Goal: Transaction & Acquisition: Purchase product/service

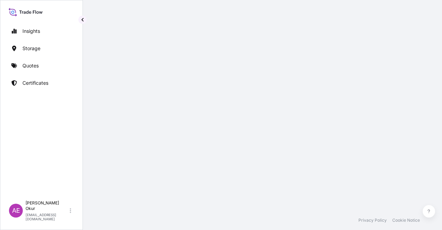
select select "2025"
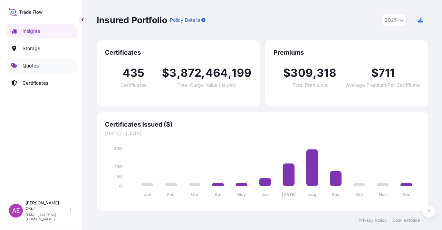
click at [52, 64] on link "Quotes" at bounding box center [41, 66] width 71 height 14
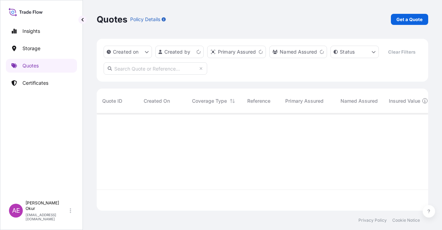
scroll to position [96, 326]
click at [420, 18] on p "Get a Quote" at bounding box center [409, 19] width 26 height 7
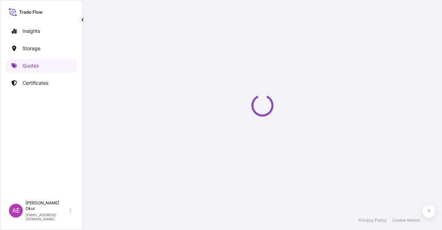
select select "Ocean Vessel"
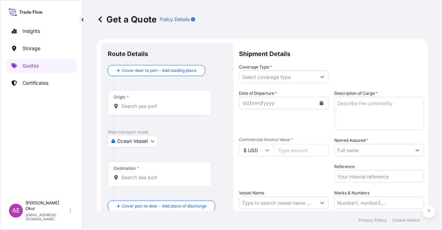
scroll to position [11, 0]
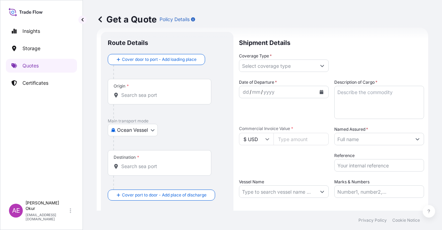
click at [131, 106] on div at bounding box center [162, 111] width 98 height 14
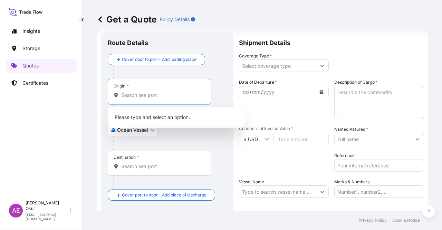
click at [133, 93] on input "Origin *" at bounding box center [161, 94] width 81 height 7
paste input "MALTA"
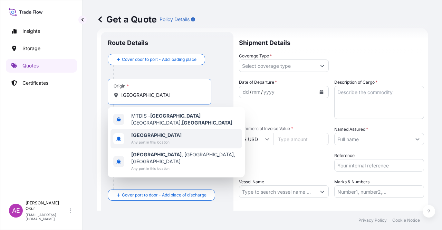
click at [146, 132] on span "Malta" at bounding box center [156, 135] width 50 height 7
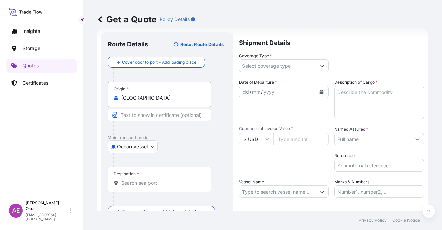
type input "Malta"
click at [144, 117] on input "Text to appear on certificate" at bounding box center [160, 114] width 104 height 12
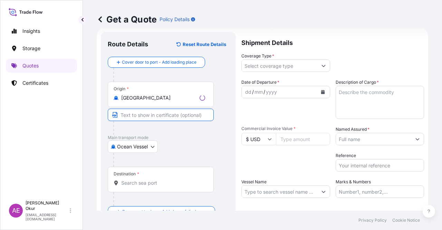
paste input "MALTA"
type input "MALTA"
click at [146, 178] on div "Destination *" at bounding box center [160, 179] width 104 height 26
click at [146, 179] on input "Destination *" at bounding box center [161, 182] width 81 height 7
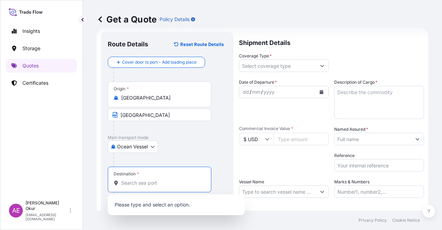
paste input "BENGHAZI"
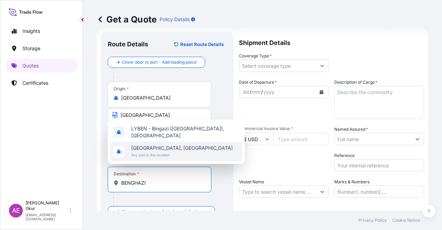
click at [157, 150] on span "Benghazi, Libya" at bounding box center [181, 147] width 101 height 7
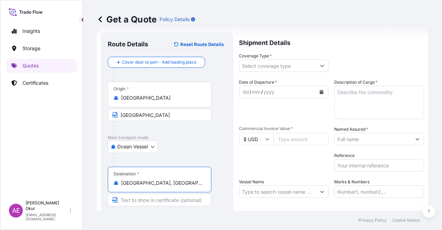
type input "Benghazi, Libya"
click at [151, 202] on input "Text to appear on certificate" at bounding box center [160, 199] width 104 height 12
paste input "BENGHAZI"
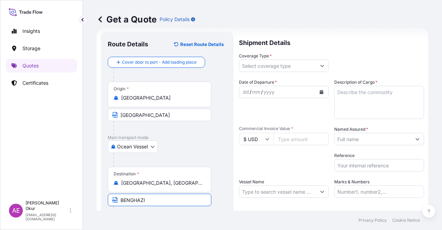
type input "BENGHAZI / LIBYA"
click at [272, 64] on input "Coverage Type *" at bounding box center [277, 65] width 77 height 12
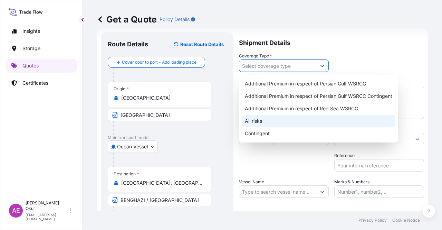
click at [253, 119] on div "Additional Premium in respect of Persian Gulf WSRCC Additional Premium in respe…" at bounding box center [318, 108] width 153 height 62
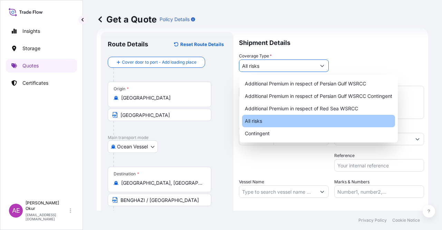
type input "All risks"
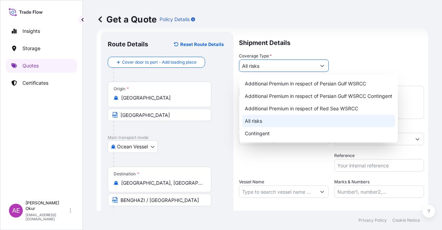
click at [254, 122] on div "All risks" at bounding box center [318, 121] width 153 height 12
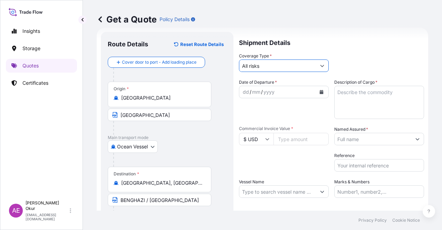
click at [245, 89] on div "dd" at bounding box center [246, 92] width 8 height 8
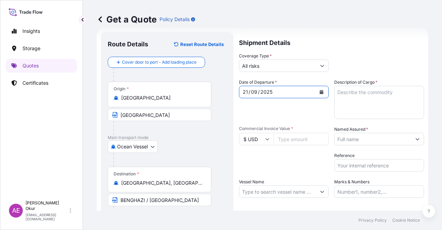
click at [370, 101] on textarea "Description of Cargo *" at bounding box center [379, 102] width 90 height 33
paste textarea "FUEL OIL"
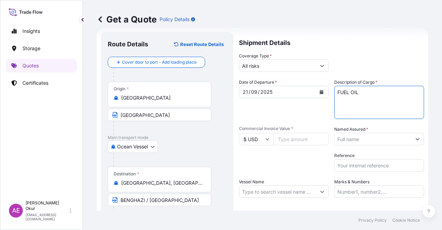
type textarea "FUEL OIL"
click at [290, 139] on input "Commercial Invoice Value *" at bounding box center [300, 139] width 55 height 12
paste input "15592500"
type input "15592500"
click at [363, 143] on input "Named Assured *" at bounding box center [373, 139] width 77 height 12
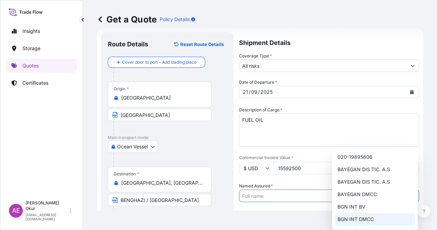
click at [358, 217] on span "BGN INT DMCC" at bounding box center [355, 218] width 36 height 7
type input "BGN INT DMCC"
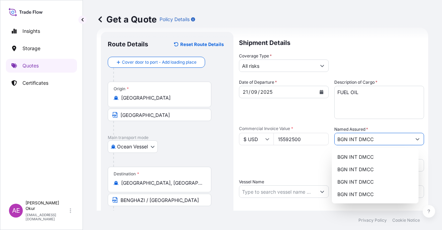
click at [277, 191] on input "Vessel Name" at bounding box center [277, 191] width 77 height 12
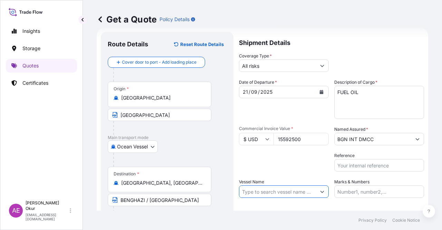
paste input "MAGIC STAR"
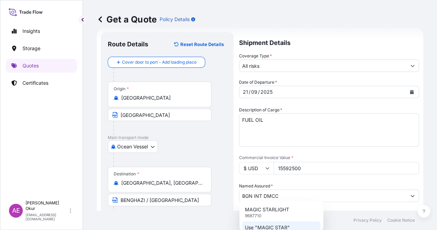
click at [274, 226] on p "Use "MAGIC STAR"" at bounding box center [267, 227] width 45 height 7
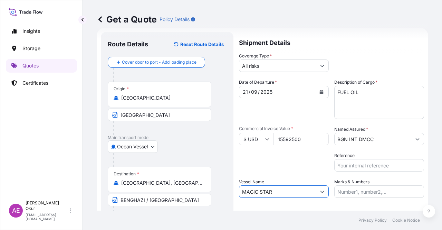
type input "MAGIC STAR"
click at [358, 195] on input "Marks & Numbers" at bounding box center [379, 191] width 90 height 12
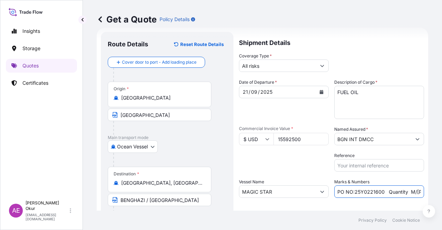
drag, startPoint x: 352, startPoint y: 190, endPoint x: 379, endPoint y: 191, distance: 26.9
click at [379, 191] on input "PO NO:25Y0221600 Quantity M/Tonn: 25.042,46 Premium: USD 1.705,97" at bounding box center [379, 191] width 90 height 12
paste input "441"
drag, startPoint x: 415, startPoint y: 191, endPoint x: 427, endPoint y: 192, distance: 11.4
click at [427, 192] on div "Get a Quote Policy Details Route Details Reset Route Details Cover door to port…" at bounding box center [262, 105] width 359 height 210
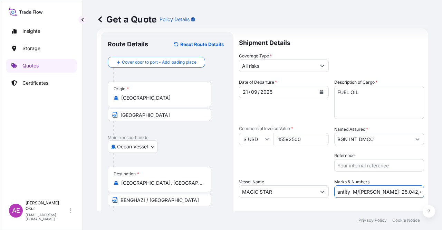
scroll to position [0, 89]
click at [356, 192] on input "PO NO:25Y0244100 Quantity M/Tonn: 25.042,46 Premium: USD 1.705,97" at bounding box center [379, 191] width 90 height 12
drag, startPoint x: 338, startPoint y: 191, endPoint x: 362, endPoint y: 191, distance: 24.2
click at [362, 191] on input "PO NO:25Y0244100 Quantity M/Tonn: 25.042,46 Premium: USD 1.705,97" at bounding box center [379, 191] width 90 height 12
paste input "31.500,00"
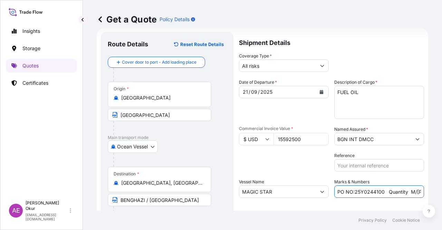
scroll to position [0, 88]
drag, startPoint x: 388, startPoint y: 189, endPoint x: 442, endPoint y: 192, distance: 53.9
click at [442, 192] on div "Get a Quote Policy Details Route Details Reset Route Details Cover door to port…" at bounding box center [262, 105] width 359 height 210
click at [404, 187] on input "PO NO:25Y0244100 Quantity M/Tonn: 31.500,00 Premium: USD 1.705,97" at bounding box center [379, 191] width 90 height 12
drag, startPoint x: 397, startPoint y: 190, endPoint x: 442, endPoint y: 190, distance: 44.9
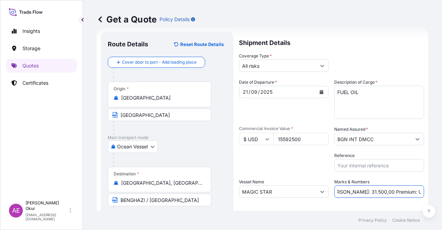
click at [442, 190] on div "Get a Quote Policy Details Route Details Reset Route Details Cover door to port…" at bounding box center [262, 105] width 359 height 210
paste input "15,18"
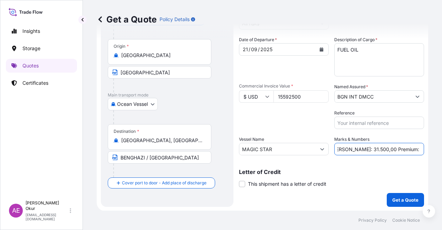
type input "PO NO:25Y0244100 Quantity M/Tonn: 31.500,00 Premium: USD 1.715,18"
click at [396, 197] on p "Get a Quote" at bounding box center [405, 199] width 26 height 7
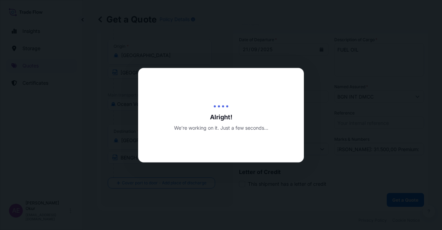
scroll to position [0, 0]
select select "Ocean Vessel"
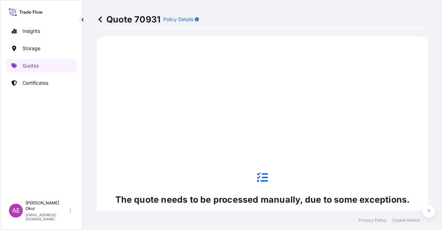
scroll to position [236, 0]
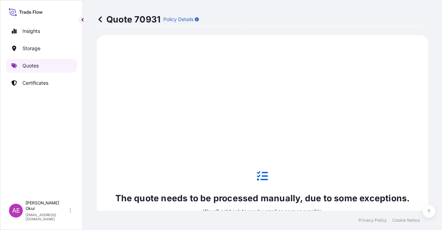
click at [47, 68] on link "Quotes" at bounding box center [41, 66] width 71 height 14
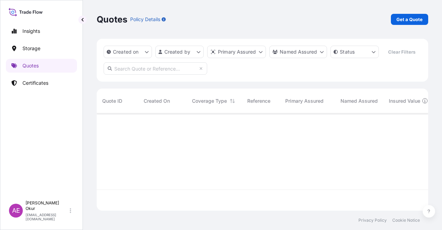
scroll to position [96, 326]
click at [424, 18] on link "Get a Quote" at bounding box center [409, 19] width 37 height 11
select select "Ocean Vessel"
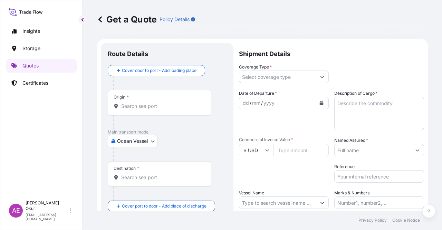
scroll to position [11, 0]
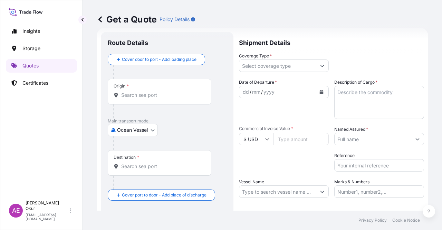
click at [157, 80] on div "Origin *" at bounding box center [160, 92] width 104 height 26
click at [157, 91] on input "Origin *" at bounding box center [161, 94] width 81 height 7
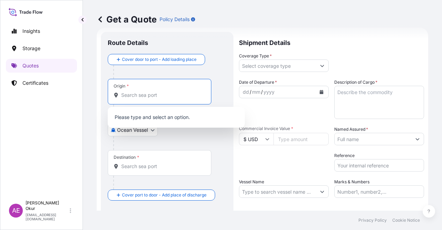
paste input "MALTA"
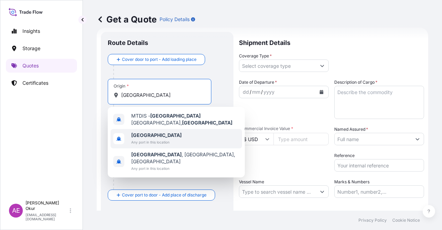
click at [149, 138] on span "Any port in this location" at bounding box center [156, 141] width 50 height 7
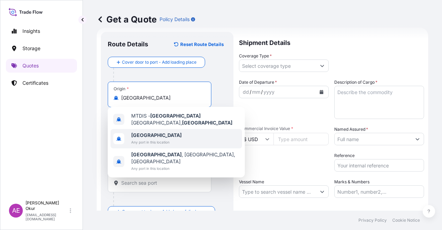
type input "Malta"
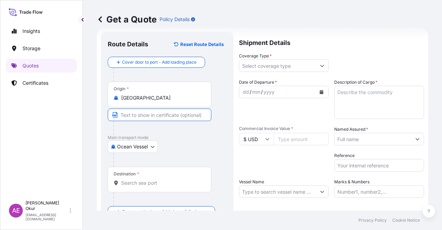
click at [145, 109] on input "Text to appear on certificate" at bounding box center [160, 114] width 104 height 12
paste input "MALTA"
type input "MALTA"
click at [154, 180] on input "Destination *" at bounding box center [161, 182] width 81 height 7
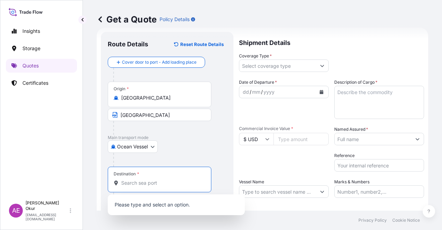
paste input "BENGHAZI"
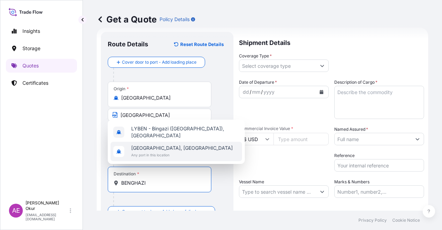
click at [151, 151] on span "Benghazi, Libya" at bounding box center [181, 147] width 101 height 7
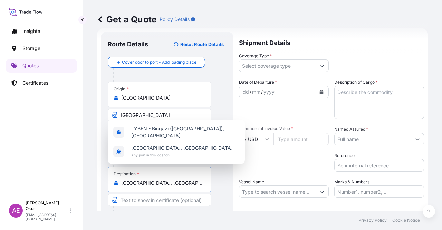
type input "Benghazi, Libya"
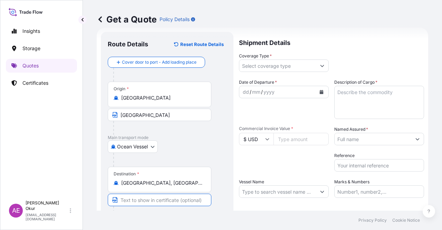
click at [152, 194] on input "Text to appear on certificate" at bounding box center [160, 199] width 104 height 12
paste input "BENGHAZI"
type input "BENGHAZI / LIBYA"
click at [268, 64] on input "Coverage Type *" at bounding box center [277, 65] width 77 height 12
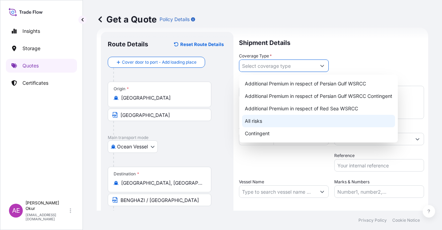
click at [265, 121] on div "All risks" at bounding box center [318, 121] width 153 height 12
type input "All risks"
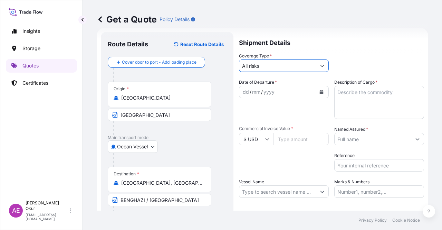
click at [244, 92] on div "dd" at bounding box center [246, 92] width 8 height 8
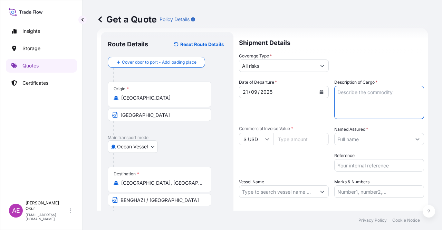
click at [374, 87] on textarea "Description of Cargo *" at bounding box center [379, 102] width 90 height 33
paste textarea "FUEL OIL"
type textarea "FUEL OIL"
click at [283, 139] on input "Commercial Invoice Value *" at bounding box center [300, 139] width 55 height 12
paste input "15592500"
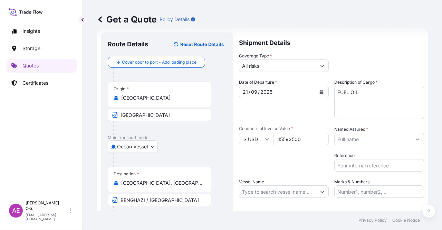
type input "15592500"
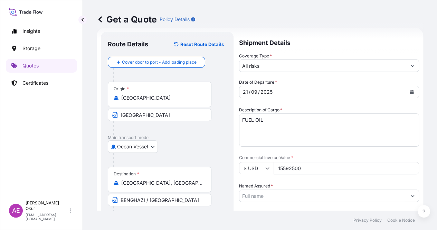
click at [378, 189] on input "Named Assured *" at bounding box center [322, 195] width 167 height 12
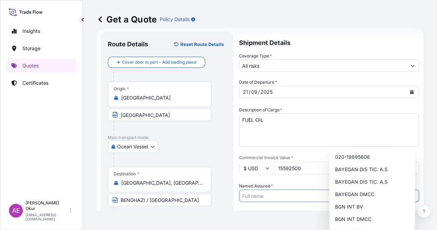
click at [366, 189] on input "Named Assured *" at bounding box center [322, 195] width 167 height 12
click at [352, 219] on span "BGN INT DMCC" at bounding box center [353, 218] width 36 height 7
type input "BGN INT DMCC"
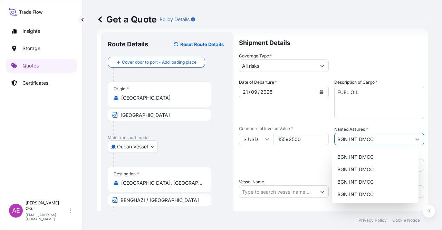
click at [278, 192] on input "Vessel Name" at bounding box center [277, 191] width 77 height 12
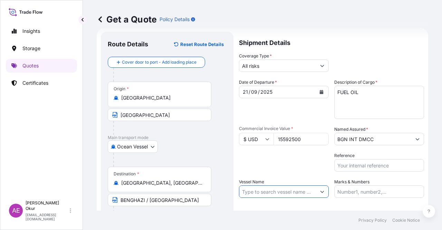
paste input "MAGIC STAR"
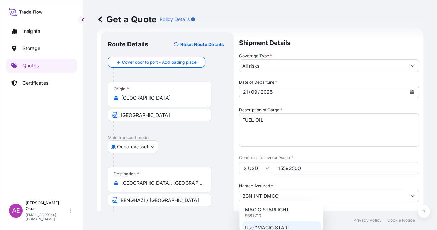
click at [275, 224] on p "Use "MAGIC STAR"" at bounding box center [267, 227] width 45 height 7
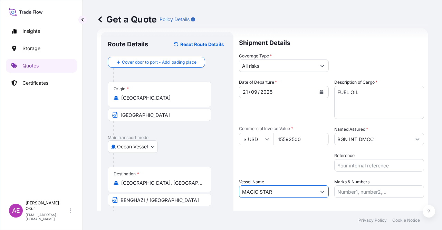
type input "MAGIC STAR"
click at [351, 192] on input "Marks & Numbers" at bounding box center [379, 191] width 90 height 12
click at [349, 194] on input "Marks & Numbers" at bounding box center [379, 191] width 90 height 12
type input "Quantity M/Tonn: 5.512,702 Premium: USD 507,50"
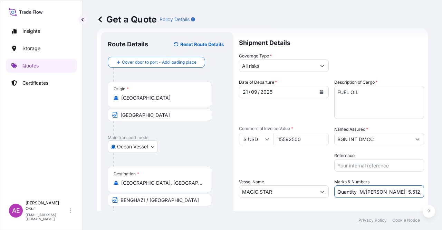
click at [380, 151] on div "Date of Departure * 21 / 09 / 2025 Cargo Category * LPG, Crude Oil, Utility Fue…" at bounding box center [331, 138] width 185 height 119
click at [357, 186] on input "Quantity M/Tonn: 5.512,702 Premium: USD 507,50" at bounding box center [379, 191] width 90 height 12
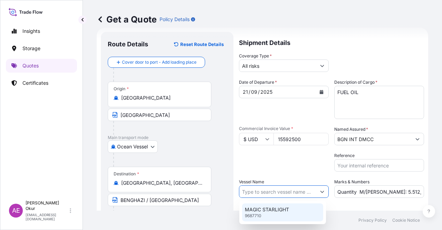
click at [272, 210] on p "MAGIC STARLIGHT" at bounding box center [267, 209] width 44 height 7
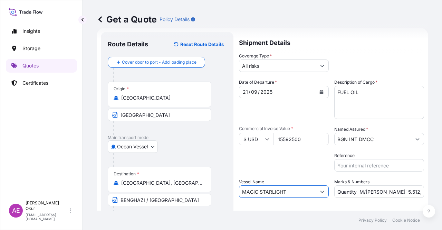
type input "MAGIC STARLIGHT"
drag, startPoint x: 334, startPoint y: 191, endPoint x: 441, endPoint y: 183, distance: 107.7
click at [442, 183] on div "Get a Quote Policy Details Route Details Reset Route Details Cover door to port…" at bounding box center [262, 105] width 359 height 210
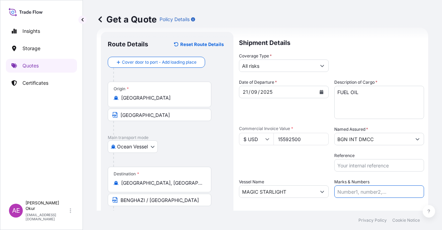
scroll to position [0, 0]
click at [380, 187] on input "Marks & Numbers" at bounding box center [379, 191] width 90 height 12
type input "PO NO:25Y0221600 Quantity M/Tonn: 25.042,46 Premium: USD 1.705,97"
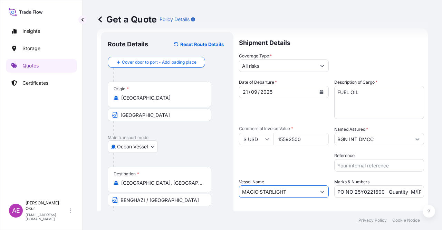
drag, startPoint x: 293, startPoint y: 194, endPoint x: 117, endPoint y: 192, distance: 176.1
click at [115, 192] on form "Route Details Reset Route Details Cover door to port - Add loading place Place …" at bounding box center [262, 140] width 331 height 225
paste input "text"
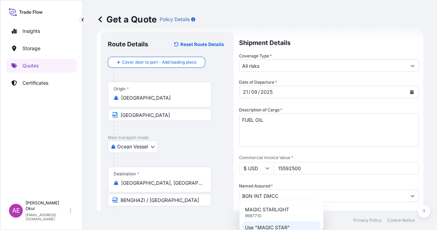
click at [272, 227] on p "Use "MAGIC STAR"" at bounding box center [267, 227] width 45 height 7
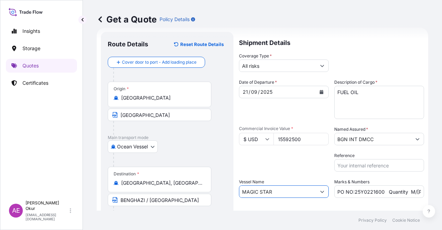
type input "MAGIC STAR"
drag, startPoint x: 352, startPoint y: 192, endPoint x: 380, endPoint y: 190, distance: 27.7
click at [380, 190] on input "PO NO:25Y0221600 Quantity M/Tonn: 25.042,46 Premium: USD 1.705,97" at bounding box center [379, 191] width 90 height 12
paste input "441"
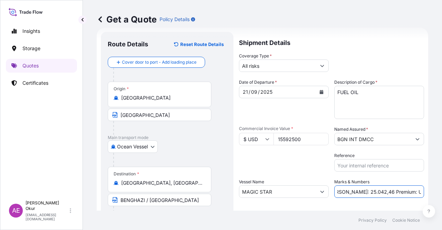
drag, startPoint x: 420, startPoint y: 192, endPoint x: 442, endPoint y: 192, distance: 21.4
click at [442, 192] on div "Get a Quote Policy Details Route Details Reset Route Details Cover door to port…" at bounding box center [262, 105] width 359 height 210
click at [379, 188] on input "PO NO:25Y0244100 Quantity M/Tonn: 25.042,46 Premium: USD 1.705,97" at bounding box center [379, 191] width 90 height 12
drag, startPoint x: 339, startPoint y: 191, endPoint x: 362, endPoint y: 191, distance: 22.8
click at [362, 191] on input "PO NO:25Y0244100 Quantity M/Tonn: 25.042,46 Premium: USD 1.705,97" at bounding box center [379, 191] width 90 height 12
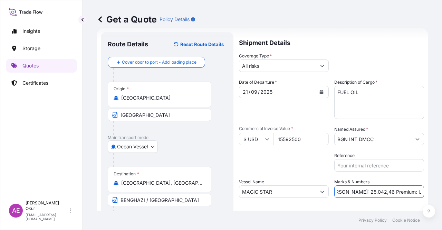
paste input "31.500,00"
drag, startPoint x: 418, startPoint y: 194, endPoint x: 442, endPoint y: 191, distance: 24.1
click at [442, 191] on div "Get a Quote Policy Details Route Details Reset Route Details Cover door to port…" at bounding box center [262, 105] width 359 height 210
click at [399, 191] on input "PO NO:25Y0244100 Quantity M/Tonn: 31.500,00 Premium: USD 1.705,97" at bounding box center [379, 191] width 90 height 12
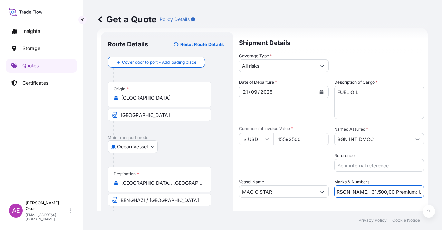
drag, startPoint x: 397, startPoint y: 191, endPoint x: 442, endPoint y: 186, distance: 44.4
click at [442, 187] on div "Get a Quote Policy Details Route Details Reset Route Details Cover door to port…" at bounding box center [262, 105] width 359 height 210
paste input "15,18"
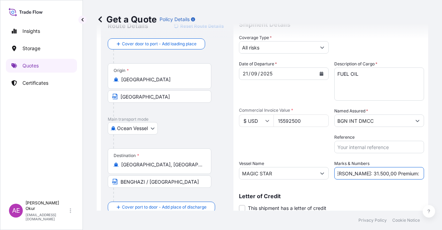
scroll to position [54, 0]
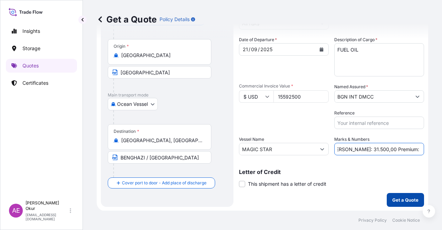
type input "PO NO:25Y0244100 Quantity M/Tonn: 31.500,00 Premium: USD 1.715,18"
click at [394, 193] on button "Get a Quote" at bounding box center [405, 200] width 37 height 14
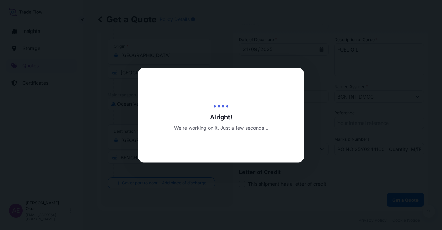
select select "Ocean Vessel"
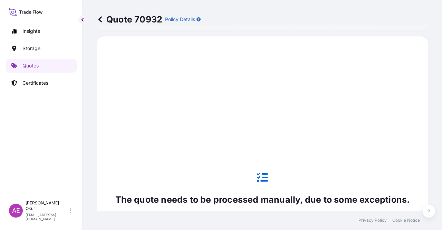
scroll to position [236, 0]
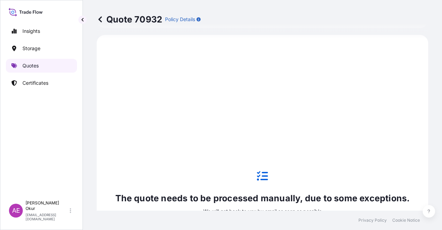
click at [25, 66] on p "Quotes" at bounding box center [30, 65] width 16 height 7
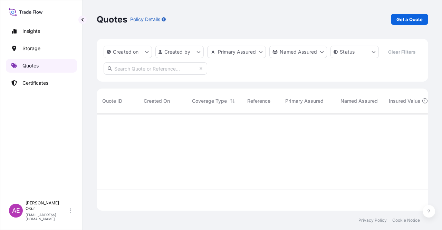
scroll to position [96, 326]
click at [416, 16] on link "Get a Quote" at bounding box center [409, 19] width 37 height 11
select select "Ocean Vessel"
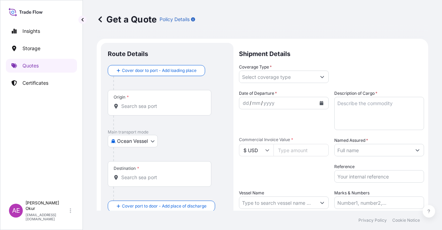
scroll to position [11, 0]
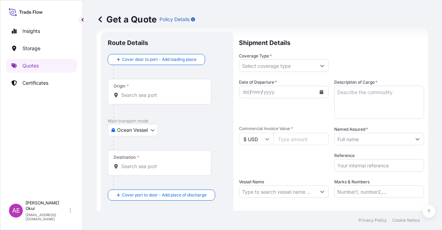
click at [155, 98] on input "Origin *" at bounding box center [161, 94] width 81 height 7
paste input "CYPRUS"
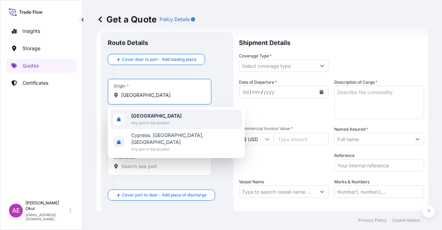
click at [155, 118] on span "Cyprus" at bounding box center [156, 115] width 50 height 7
type input "Cyprus"
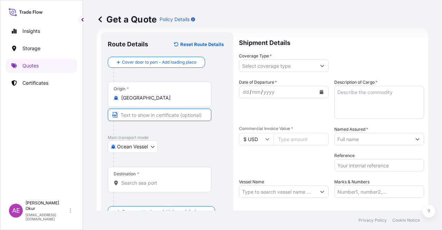
click at [145, 112] on input "Text to appear on certificate" at bounding box center [160, 114] width 104 height 12
type input "CYPRUS"
paste input "VASSILIKO"
type input "VASSILIKO / CYPRUS"
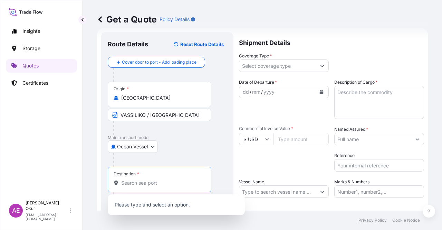
click at [150, 184] on input "Destination *" at bounding box center [161, 182] width 81 height 7
paste input "LIBYA"
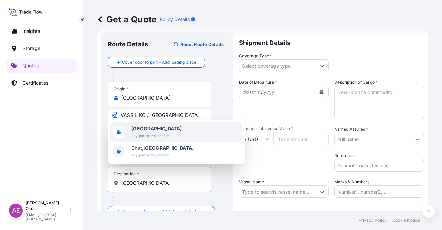
click at [146, 130] on span "Libya" at bounding box center [156, 128] width 50 height 7
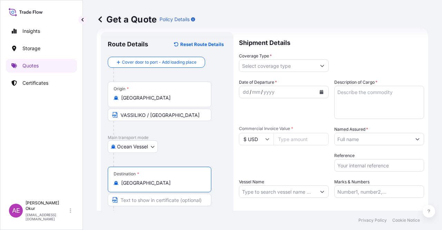
type input "Libya"
click at [130, 198] on input "Text to appear on certificate" at bounding box center [160, 199] width 104 height 12
type input "ANY LIBYAN PORTS"
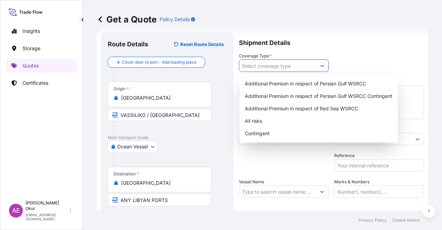
click at [282, 64] on input "Coverage Type *" at bounding box center [277, 65] width 77 height 12
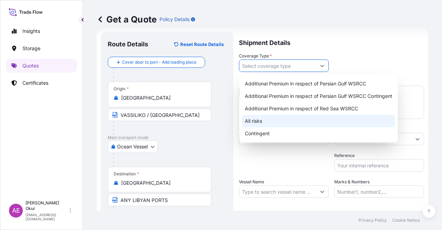
click at [253, 119] on div "All risks" at bounding box center [318, 121] width 153 height 12
type input "All risks"
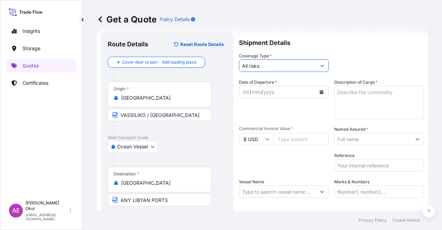
click at [247, 88] on div "dd" at bounding box center [246, 92] width 8 height 8
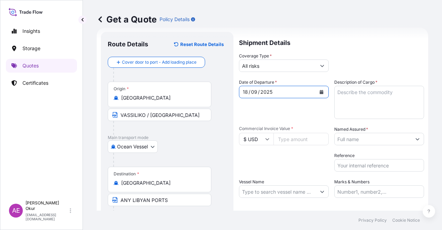
click at [360, 103] on textarea "Description of Cargo *" at bounding box center [379, 102] width 90 height 33
paste textarea "GASOLINE"
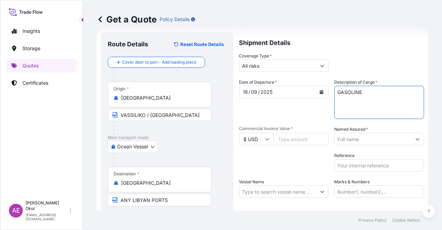
type textarea "GASOLINE"
click at [296, 136] on input "Commercial Invoice Value *" at bounding box center [300, 139] width 55 height 12
paste input "25326469.6"
type input "25326469.6"
click at [361, 137] on input "Named Assured *" at bounding box center [373, 139] width 77 height 12
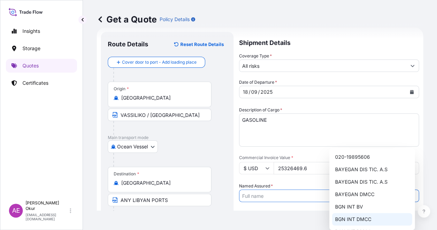
click at [358, 216] on span "BGN INT DMCC" at bounding box center [353, 218] width 36 height 7
type input "BGN INT DMCC"
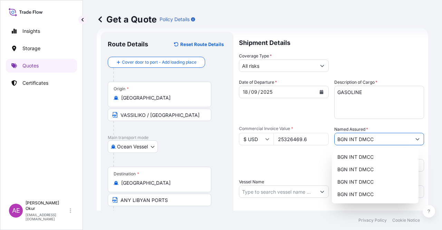
click at [296, 192] on input "Vessel Name" at bounding box center [277, 191] width 77 height 12
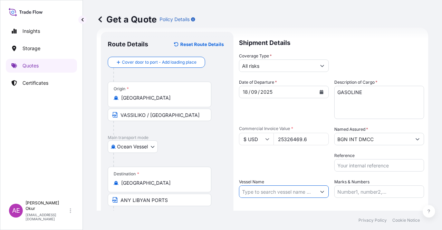
paste input "HISTRIA GEMMA"
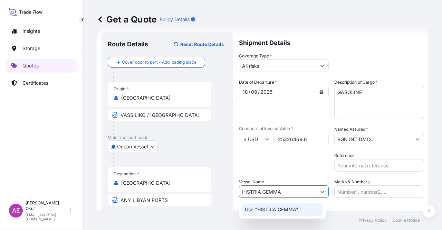
click at [287, 205] on div "Use "HISTRIA GEMMA"" at bounding box center [282, 209] width 81 height 12
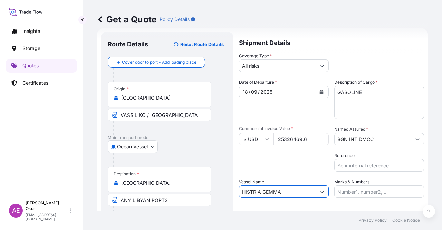
type input "HISTRIA GEMMA"
click at [376, 185] on input "Marks & Numbers" at bounding box center [379, 191] width 90 height 12
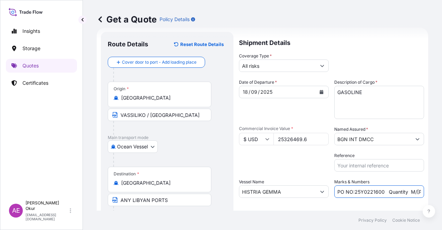
drag, startPoint x: 384, startPoint y: 192, endPoint x: 186, endPoint y: 196, distance: 198.2
click at [193, 196] on form "Route Details Reset Route Details Cover door to port - Add loading place Place …" at bounding box center [262, 140] width 331 height 225
drag, startPoint x: 378, startPoint y: 190, endPoint x: 400, endPoint y: 192, distance: 22.1
click at [400, 192] on input "Quantity M/Tonn: 25.042,46 Premium: USD 1.705,97" at bounding box center [379, 191] width 90 height 12
paste input "7.706,45"
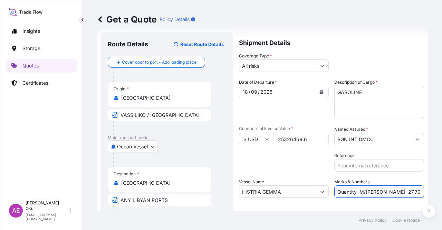
scroll to position [0, 40]
drag, startPoint x: 400, startPoint y: 191, endPoint x: 442, endPoint y: 193, distance: 41.2
click at [442, 193] on div "Get a Quote Policy Details Route Details Reset Route Details Cover door to port…" at bounding box center [262, 105] width 359 height 210
click at [394, 193] on input "Quantity M/Tonn: 27.706,45 Premium: USD 1.705,97" at bounding box center [379, 191] width 90 height 12
drag, startPoint x: 395, startPoint y: 191, endPoint x: 442, endPoint y: 186, distance: 46.5
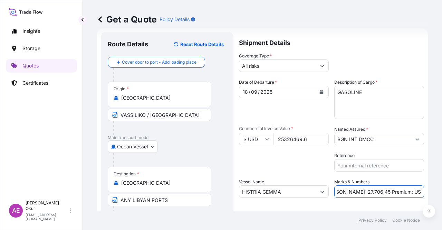
click at [442, 187] on div "Get a Quote Policy Details Route Details Reset Route Details Cover door to port…" at bounding box center [262, 105] width 359 height 210
paste input "2.785,91"
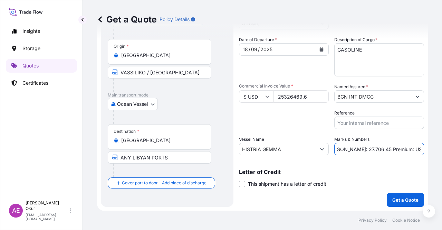
type input "Quantity M/Tonn: 27.706,45 Premium: USD 2.785,91"
click at [387, 197] on button "Get a Quote" at bounding box center [405, 200] width 37 height 14
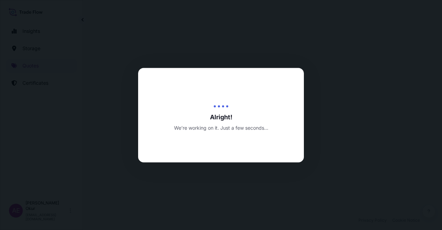
select select "Ocean Vessel"
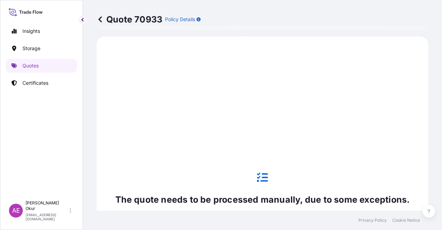
scroll to position [236, 0]
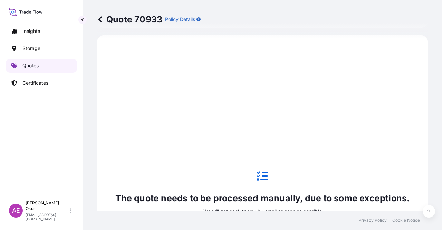
click at [42, 66] on link "Quotes" at bounding box center [41, 66] width 71 height 14
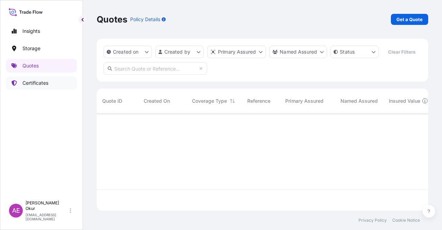
scroll to position [96, 326]
click at [405, 22] on p "Get a Quote" at bounding box center [409, 19] width 26 height 7
select select "Ocean Vessel"
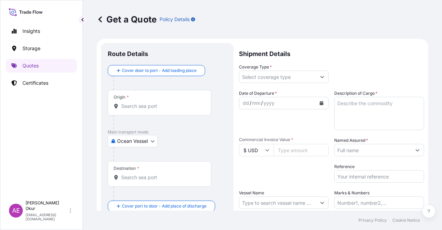
scroll to position [11, 0]
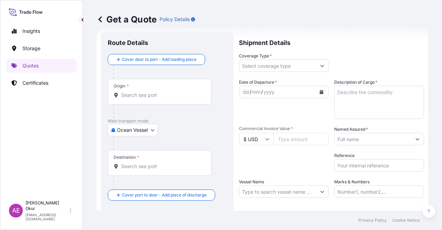
click at [153, 103] on div "Origin *" at bounding box center [160, 92] width 104 height 26
click at [153, 98] on input "Origin *" at bounding box center [161, 94] width 81 height 7
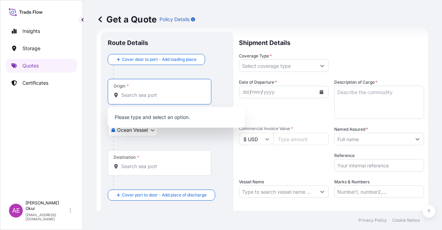
paste input "NEDERLAND, TX"
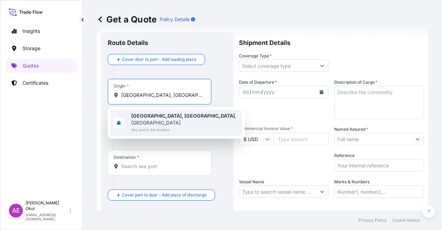
click at [171, 126] on span "Any port in this location" at bounding box center [185, 129] width 108 height 7
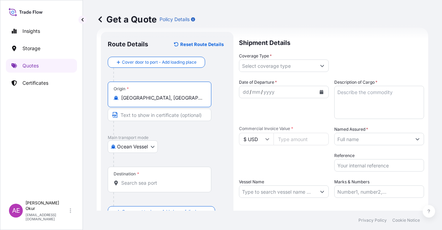
type input "Nederland, TX, USA"
click at [157, 116] on input "Text to appear on certificate" at bounding box center [160, 114] width 104 height 12
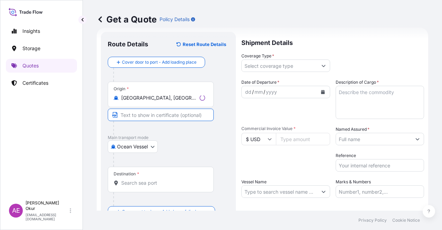
paste input "NEDERLAND, TX"
type input "NEDERLAND, TX / USA"
click at [136, 186] on div "Destination *" at bounding box center [160, 179] width 104 height 26
click at [136, 186] on input "Destination *" at bounding box center [161, 182] width 81 height 7
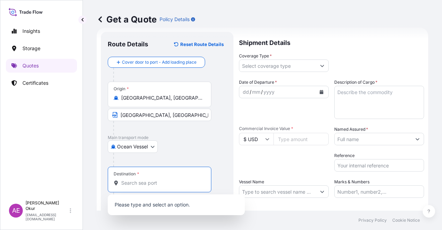
paste input "ALEXANDRIA"
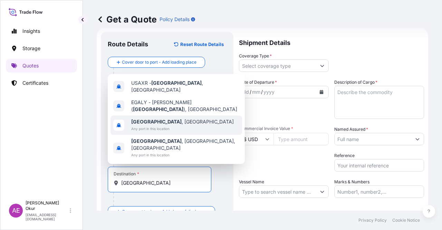
click at [147, 124] on b "Alexandria" at bounding box center [156, 121] width 50 height 6
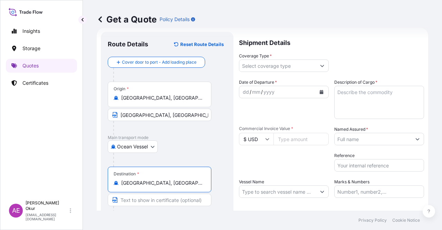
type input "Alexandria, Egypt"
click at [137, 204] on input "Text to appear on certificate" at bounding box center [160, 199] width 104 height 12
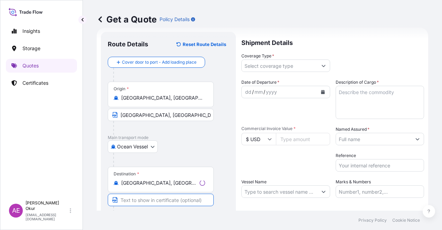
paste input "ALEXANDRIA"
type input "ALEXANDRIA / EGYPT"
click at [265, 61] on input "Coverage Type *" at bounding box center [277, 65] width 77 height 12
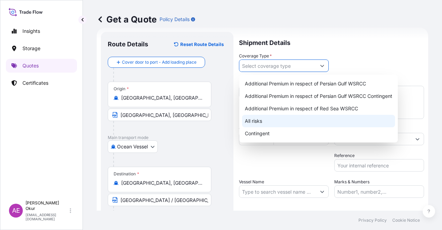
click at [259, 118] on div "All risks" at bounding box center [318, 121] width 153 height 12
type input "All risks"
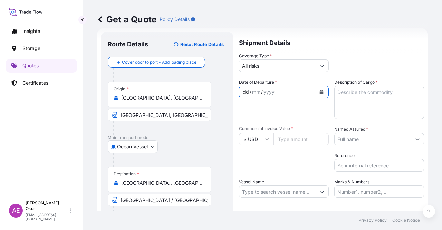
click at [242, 91] on div "dd" at bounding box center [246, 92] width 8 height 8
drag, startPoint x: 347, startPoint y: 101, endPoint x: 331, endPoint y: 120, distance: 25.5
click at [347, 101] on textarea "Description of Cargo *" at bounding box center [379, 102] width 90 height 33
paste textarea "PROPANE"
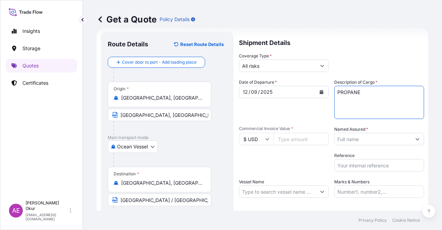
type textarea "PROPANE"
click at [293, 137] on input "Commercial Invoice Value *" at bounding box center [300, 139] width 55 height 12
paste input "4716966.47"
type input "4716966.47"
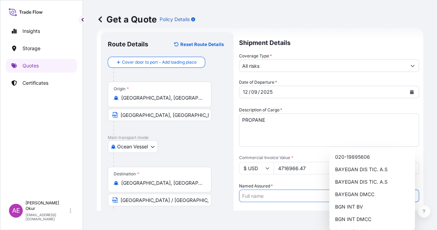
click at [384, 189] on input "Named Assured *" at bounding box center [322, 195] width 167 height 12
click at [347, 222] on span "BGN INT DMCC" at bounding box center [353, 218] width 36 height 7
type input "BGN INT DMCC"
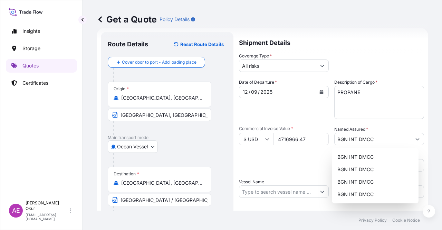
click at [264, 200] on div "Shipment Details Coverage Type * All risks Date of Departure * 12 / 09 / 2025 C…" at bounding box center [331, 140] width 185 height 217
click at [265, 190] on input "Vessel Name" at bounding box center [277, 191] width 77 height 12
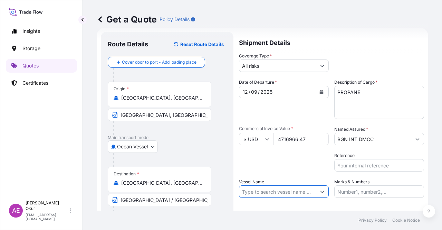
paste input "PASCO ODIN"
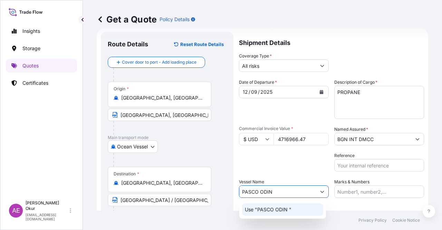
click at [279, 211] on p "Use "PASCO ODIN "" at bounding box center [268, 209] width 47 height 7
type input "PASCO ODIN"
click at [387, 187] on input "Marks & Numbers" at bounding box center [379, 191] width 90 height 12
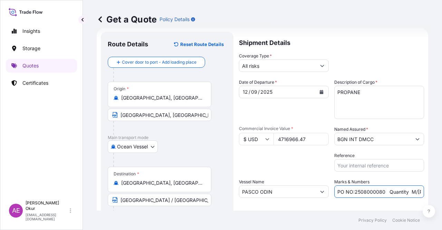
drag, startPoint x: 352, startPoint y: 191, endPoint x: 379, endPoint y: 192, distance: 27.6
click at [379, 192] on input "PO NO:2508000080 Quantity M/Tonn: 22,000 Premium: EUR 3,41" at bounding box center [379, 191] width 90 height 12
drag, startPoint x: 383, startPoint y: 190, endPoint x: 352, endPoint y: 192, distance: 30.8
click at [352, 192] on input "PO NO:2508000080 Quantity M/Tonn: 22,000 Premium: EUR 3,41" at bounding box center [379, 191] width 90 height 12
paste input "Y016200"
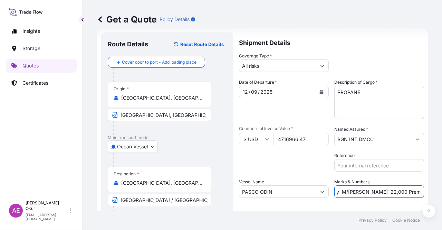
drag, startPoint x: 423, startPoint y: 190, endPoint x: 427, endPoint y: 189, distance: 4.2
click at [427, 189] on div "Get a Quote Policy Details Route Details Reset Route Details Cover door to port…" at bounding box center [262, 105] width 359 height 210
click at [357, 190] on input "PO NO:25Y0162000 Quantity M/Tonn: 22,000 Premium: EUR 3,41" at bounding box center [379, 191] width 90 height 12
click at [354, 190] on input "PO NO:25Y0162000 Quantity M/Tonn: 22,000 Premium: EUR 3,41" at bounding box center [379, 191] width 90 height 12
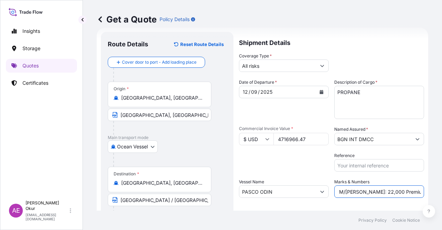
click at [361, 191] on input "PO NO:25Y0162000 Quantity M/Tonn: 22,000 Premium: EUR 3,41" at bounding box center [379, 191] width 90 height 12
drag, startPoint x: 356, startPoint y: 190, endPoint x: 372, endPoint y: 190, distance: 16.6
click at [372, 190] on input "PO NO:25Y0162000 Quantity M/Tonn: 22,000 Premium: EUR 3,41" at bounding box center [379, 191] width 90 height 12
paste input "8.662,93"
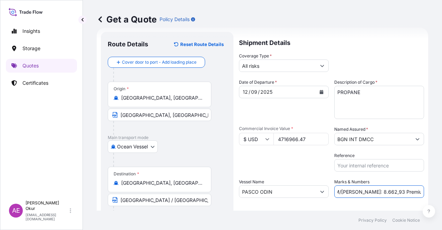
drag, startPoint x: 421, startPoint y: 194, endPoint x: 442, endPoint y: 192, distance: 20.8
click at [442, 192] on div "Get a Quote Policy Details Route Details Reset Route Details Cover door to port…" at bounding box center [262, 105] width 359 height 210
click at [392, 194] on input "PO NO:25Y0162000 Quantity M/Tonn: 8.662,93 Premium: EUR 3,41" at bounding box center [379, 191] width 90 height 12
click at [394, 190] on input "PO NO:25Y0162000 Quantity M/Tonn: 8.662,93 Premium: EUR 3,41" at bounding box center [379, 191] width 90 height 12
drag, startPoint x: 396, startPoint y: 190, endPoint x: 442, endPoint y: 192, distance: 45.6
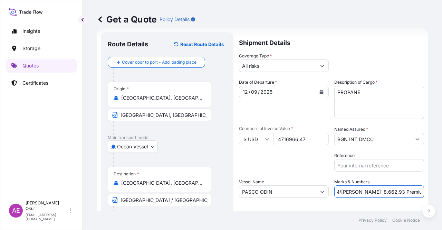
click at [442, 192] on div "Get a Quote Policy Details Route Details Reset Route Details Cover door to port…" at bounding box center [262, 105] width 359 height 210
paste input "518,87"
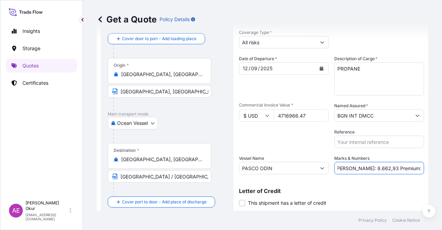
scroll to position [54, 0]
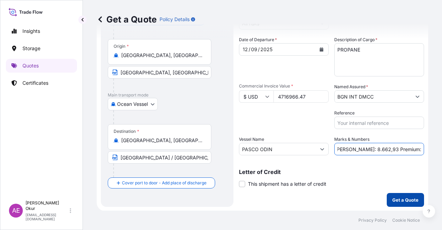
type input "PO NO:25Y0162000 Quantity M/Tonn: 8.662,93 Premium: USD 518,87"
click at [392, 202] on p "Get a Quote" at bounding box center [405, 199] width 26 height 7
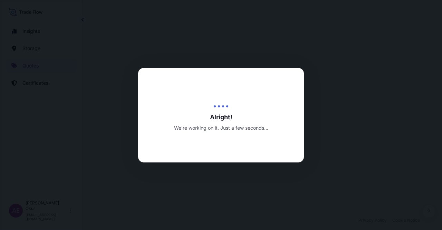
select select "Ocean Vessel"
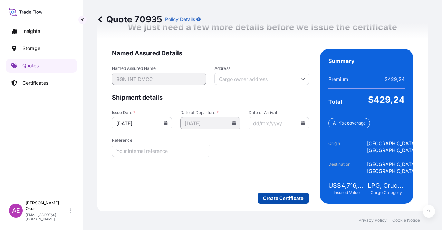
scroll to position [896, 0]
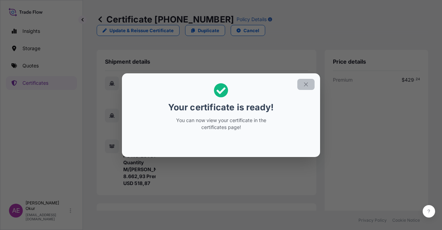
click at [309, 87] on button "button" at bounding box center [305, 84] width 17 height 11
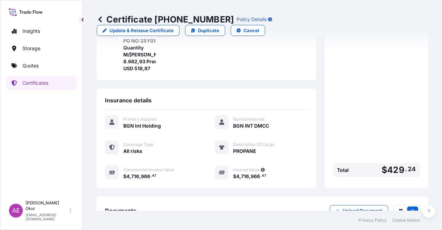
scroll to position [180, 0]
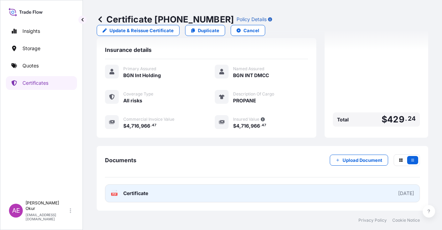
click at [143, 196] on span "Certificate" at bounding box center [135, 193] width 25 height 7
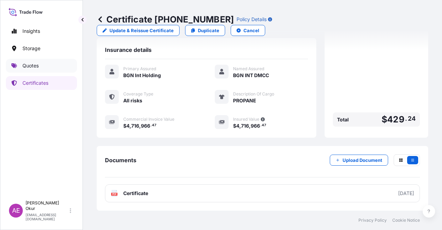
click at [42, 62] on link "Quotes" at bounding box center [41, 66] width 71 height 14
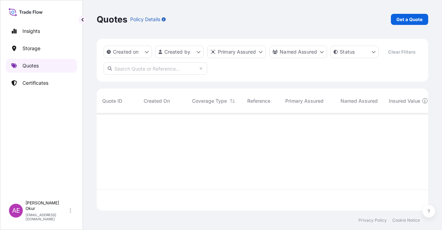
scroll to position [96, 326]
drag, startPoint x: 413, startPoint y: 11, endPoint x: 411, endPoint y: 18, distance: 7.1
click at [413, 11] on div "Quotes Policy Details Get a Quote" at bounding box center [262, 19] width 331 height 39
click at [411, 18] on p "Get a Quote" at bounding box center [409, 19] width 26 height 7
select select "Ocean Vessel"
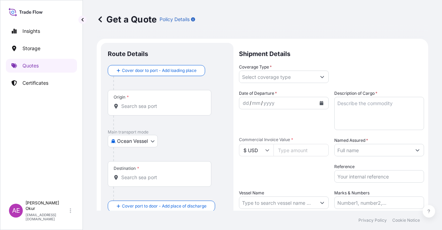
scroll to position [11, 0]
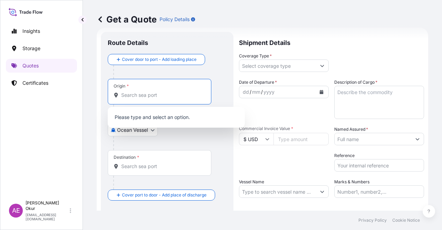
click at [154, 91] on input "Origin *" at bounding box center [161, 94] width 81 height 7
paste input "NEDERLAND, TX"
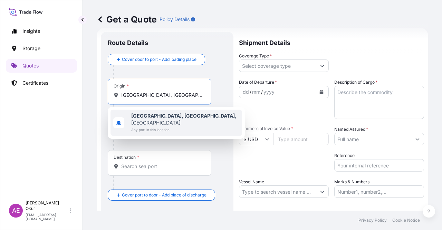
click at [164, 118] on b "Nederland, TX" at bounding box center [183, 116] width 104 height 6
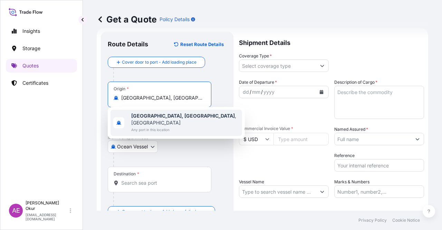
type input "Nederland, TX, USA"
click at [162, 111] on input "Text to appear on certificate" at bounding box center [160, 114] width 104 height 12
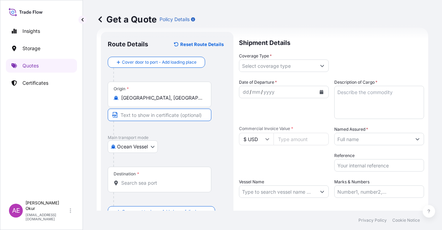
paste input "NEDERLAND, TX"
type input "NEDERLAND, TX / USA"
click at [178, 186] on div "Destination *" at bounding box center [160, 179] width 104 height 26
click at [178, 186] on input "Destination *" at bounding box center [161, 182] width 81 height 7
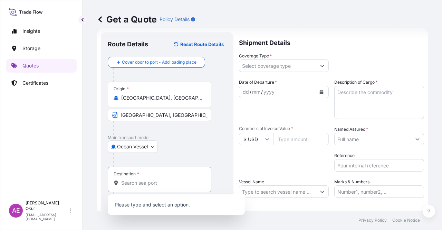
paste input "ALEXANDRIA"
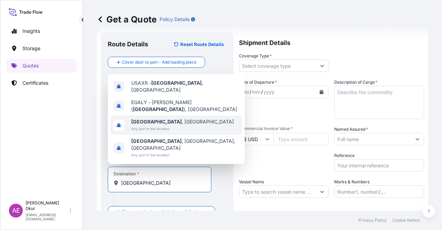
click at [162, 132] on span "Any port in this location" at bounding box center [182, 128] width 103 height 7
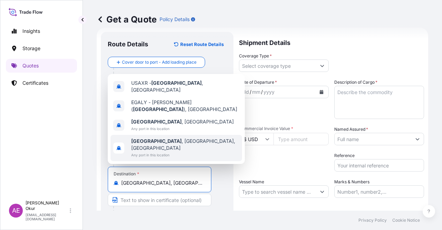
type input "Alexandria, Egypt"
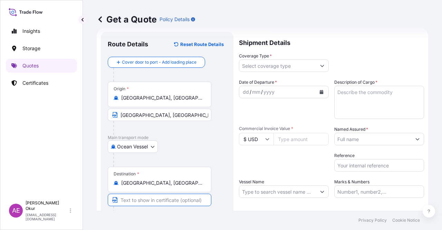
click at [159, 197] on input "Text to appear on certificate" at bounding box center [160, 199] width 104 height 12
paste input "ALEXANDRIA"
type input "ALEXANDRIA / EGYPT"
click at [273, 63] on input "Coverage Type *" at bounding box center [277, 65] width 77 height 12
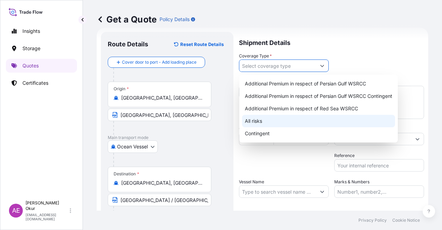
click at [259, 120] on div "All risks" at bounding box center [318, 121] width 153 height 12
type input "All risks"
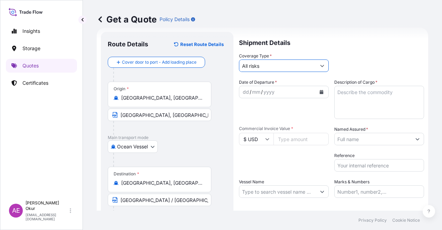
click at [244, 89] on div "dd" at bounding box center [246, 92] width 8 height 8
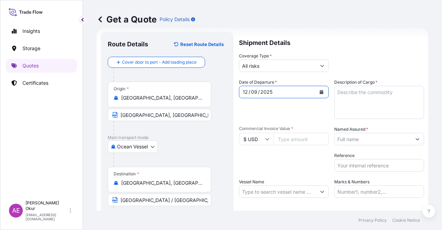
click at [282, 188] on input "Vessel Name" at bounding box center [277, 191] width 77 height 12
paste input "PASCO ODIN"
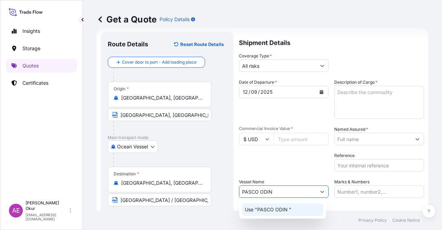
click at [278, 208] on p "Use "PASCO ODIN "" at bounding box center [268, 209] width 47 height 7
type input "PASCO ODIN"
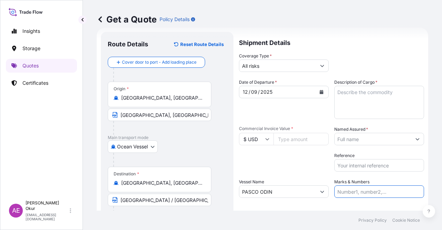
click at [361, 195] on input "Marks & Numbers" at bounding box center [379, 191] width 90 height 12
drag, startPoint x: 353, startPoint y: 193, endPoint x: 371, endPoint y: 192, distance: 18.3
click at [372, 193] on input "PO NO:2508000080 Quantity M/Tonn: 22,000 Premium: EUR 3,41" at bounding box center [379, 191] width 90 height 12
click at [353, 190] on input "PO NO:2508000080 Quantity M/Tonn: 22,000 Premium: EUR 3,41" at bounding box center [379, 191] width 90 height 12
drag, startPoint x: 353, startPoint y: 190, endPoint x: 382, endPoint y: 190, distance: 29.0
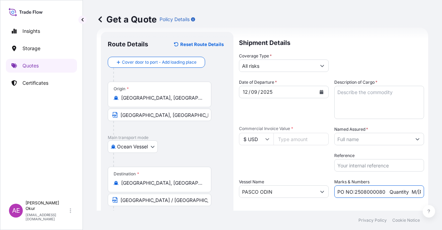
click at [382, 190] on input "PO NO:2508000080 Quantity M/Tonn: 22,000 Premium: EUR 3,41" at bounding box center [379, 191] width 90 height 12
paste input "Y0162100"
drag, startPoint x: 400, startPoint y: 191, endPoint x: 415, endPoint y: 191, distance: 14.5
click at [415, 191] on input "PO NO:25Y0162100 Quantity M/Tonn: 22,000 Premium: EUR 3,41" at bounding box center [379, 191] width 90 height 12
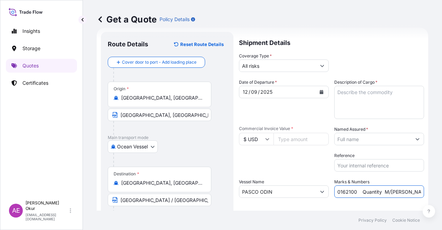
click at [370, 191] on input "PO NO:25Y0162100 Quantity M/Tonn: 22,000 Premium: EUR 3,41" at bounding box center [379, 191] width 90 height 12
click at [403, 190] on input "PO NO:25Y0162100 Quantity M/Tonn: 22,000 Premium: EUR 3,41" at bounding box center [379, 191] width 90 height 12
click at [402, 190] on input "PO NO:25Y0162100 Quantity M/Tonn: 22,000 Premium: EUR 3,41" at bounding box center [379, 191] width 90 height 12
drag, startPoint x: 403, startPoint y: 190, endPoint x: 411, endPoint y: 193, distance: 9.2
click at [411, 193] on input "PO NO:25Y0162100 Quantity M/Tonn: 22,000 Premium: EUR 3,41" at bounding box center [379, 191] width 90 height 12
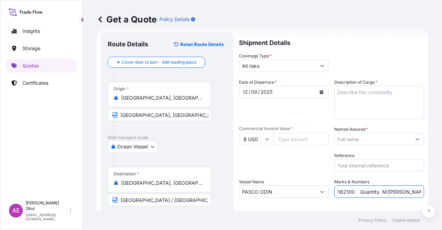
paste input "12.731,85"
drag, startPoint x: 413, startPoint y: 191, endPoint x: 419, endPoint y: 191, distance: 6.2
click at [419, 191] on form "Route Details Reset Route Details Cover door to port - Add loading place Place …" at bounding box center [262, 140] width 331 height 225
click at [386, 191] on input "PO NO:25Y0162100 Quantity M/Tonn: 12.731,85 Premium: EUR 3,41" at bounding box center [379, 191] width 90 height 12
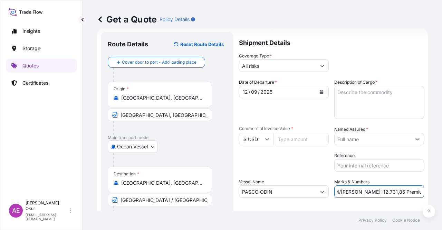
drag, startPoint x: 370, startPoint y: 192, endPoint x: 350, endPoint y: 192, distance: 20.0
click at [350, 192] on input "PO NO:25Y0162100 Quantity M/Tonn: 12.731,85 Premium: EUR 3,41" at bounding box center [379, 191] width 90 height 12
paste input "text"
drag, startPoint x: 414, startPoint y: 193, endPoint x: 442, endPoint y: 191, distance: 28.0
click at [442, 191] on div "Get a Quote Policy Details Route Details Reset Route Details Cover door to port…" at bounding box center [262, 105] width 359 height 210
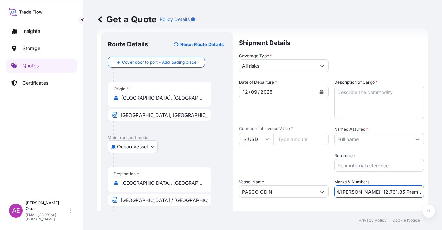
click at [404, 190] on input "PO NO:25Y0162100 Quantity M/Tonn: 12.731,85 Premium: EUR 3,41" at bounding box center [379, 191] width 90 height 12
drag, startPoint x: 395, startPoint y: 191, endPoint x: 430, endPoint y: 190, distance: 34.9
click at [430, 190] on div "Get a Quote Policy Details Route Details Reset Route Details Cover door to port…" at bounding box center [262, 105] width 359 height 210
paste input "762,57"
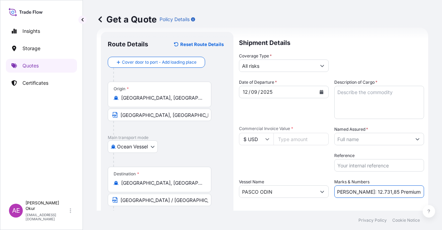
type input "PO NO:25Y0162100 Quantity M/Tonn: 12.731,85 Premium:USD 762,57"
click at [295, 134] on input "Commercial Invoice Value *" at bounding box center [300, 139] width 55 height 12
paste input "6932492.87"
type input "6932492.87"
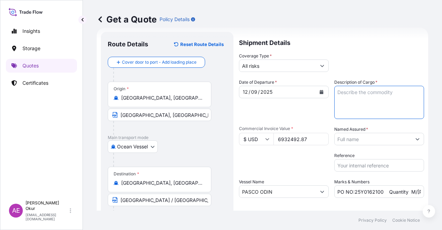
click at [364, 98] on textarea "Description of Cargo *" at bounding box center [379, 102] width 90 height 33
paste textarea "BUTANE"
type textarea "BUTANE"
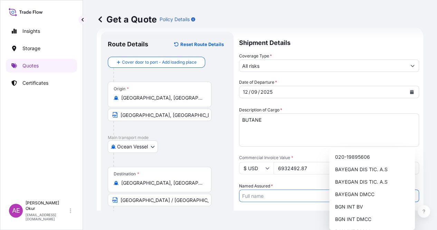
click at [366, 189] on input "Named Assured *" at bounding box center [322, 195] width 167 height 12
type input "BGN INT DMCC"
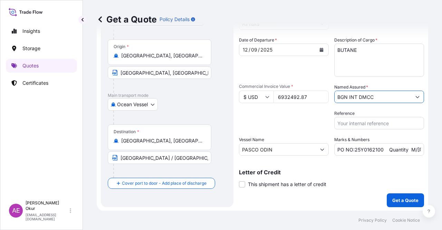
scroll to position [54, 0]
click at [397, 200] on p "Get a Quote" at bounding box center [405, 199] width 26 height 7
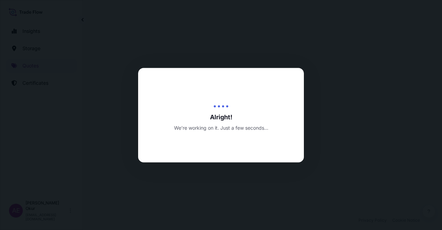
select select "Ocean Vessel"
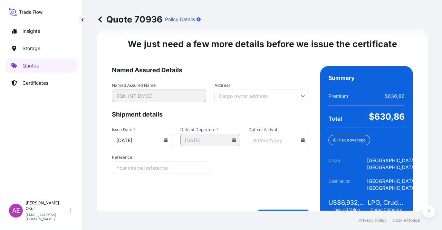
scroll to position [896, 0]
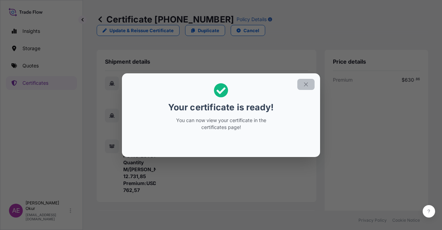
click at [311, 79] on button "button" at bounding box center [305, 84] width 17 height 11
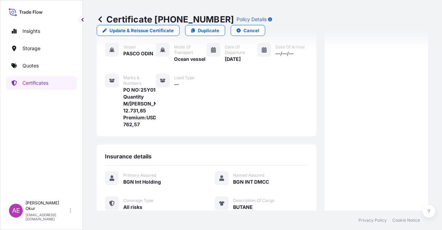
scroll to position [180, 0]
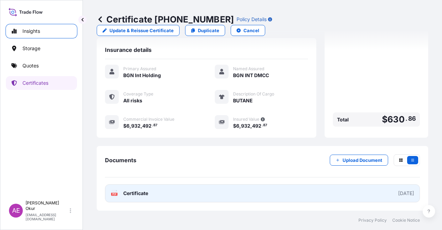
click at [136, 192] on span "Certificate" at bounding box center [135, 193] width 25 height 7
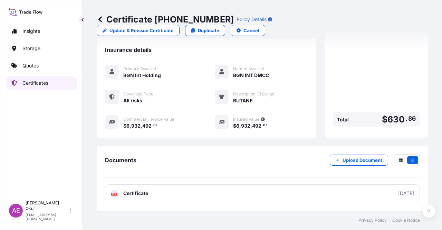
click at [40, 66] on link "Quotes" at bounding box center [41, 66] width 71 height 14
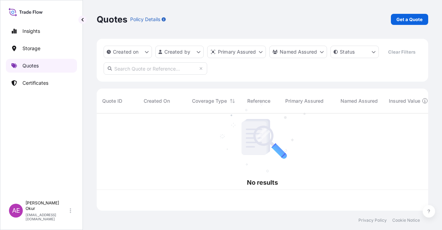
scroll to position [96, 326]
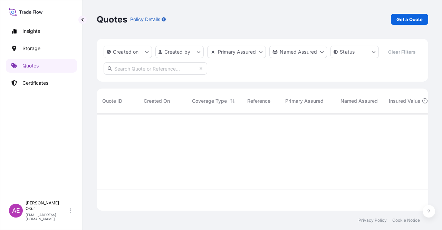
click at [391, 10] on div "Quotes Policy Details Get a Quote" at bounding box center [262, 19] width 331 height 39
click at [400, 22] on p "Get a Quote" at bounding box center [409, 19] width 26 height 7
select select "Ocean Vessel"
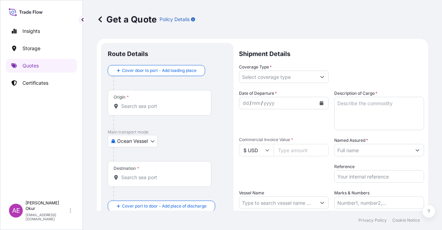
scroll to position [11, 0]
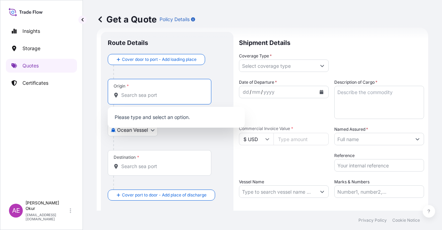
click at [138, 97] on input "Origin *" at bounding box center [161, 94] width 81 height 7
paste input "NEDERLAND, TX"
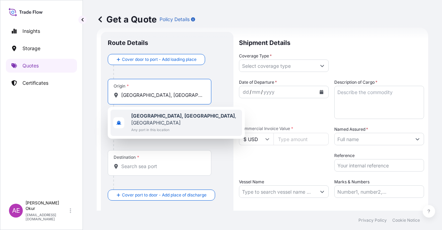
click at [169, 126] on span "Any port in this location" at bounding box center [185, 129] width 108 height 7
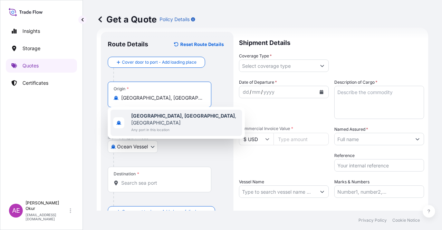
type input "Nederland, TX, USA"
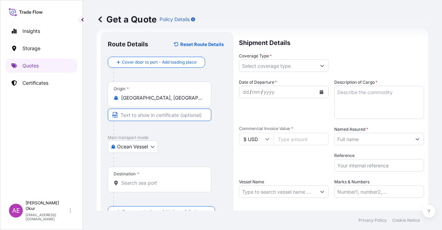
click at [157, 112] on input "Text to appear on certificate" at bounding box center [160, 114] width 104 height 12
paste input "NEDERLAND, TX"
type input "NEDERLAND, TX / USA"
click at [154, 188] on div "Destination *" at bounding box center [160, 179] width 104 height 26
click at [154, 186] on input "Destination *" at bounding box center [161, 182] width 81 height 7
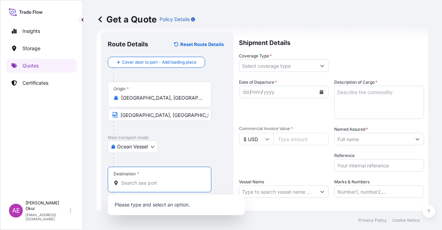
paste input "ALEXANDRIA"
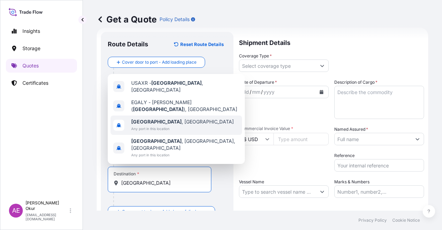
click at [156, 132] on span "Any port in this location" at bounding box center [182, 128] width 103 height 7
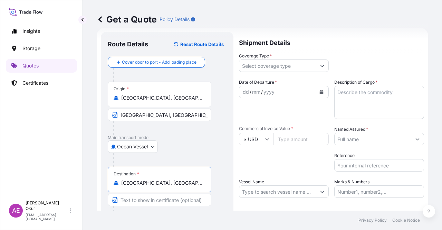
type input "Alexandria, Egypt"
click at [155, 198] on input "Text to appear on certificate" at bounding box center [160, 199] width 104 height 12
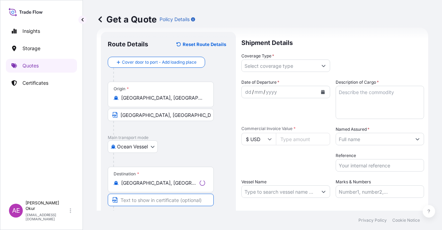
paste input "ALEXANDRIA"
type input "ALEXANDRIA / EGYPT"
click at [268, 60] on input "Coverage Type *" at bounding box center [277, 65] width 77 height 12
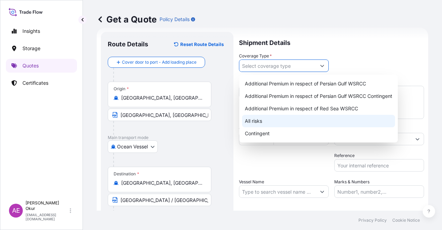
click at [249, 125] on div "All risks" at bounding box center [318, 121] width 153 height 12
type input "All risks"
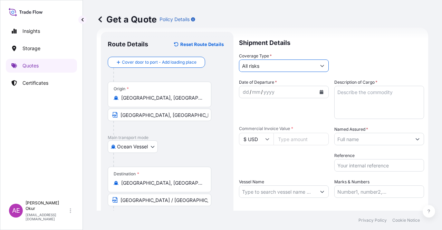
click at [243, 92] on div "dd" at bounding box center [246, 92] width 8 height 8
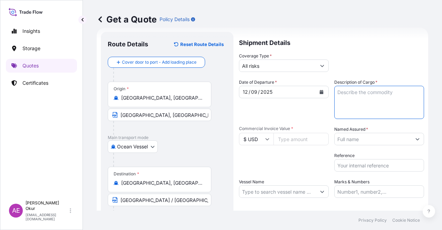
click at [337, 98] on textarea "Description of Cargo *" at bounding box center [379, 102] width 90 height 33
paste textarea "PROPANE"
type textarea "PROPANE"
click at [284, 141] on input "Commercial Invoice Value *" at bounding box center [300, 139] width 55 height 12
paste input "4407183"
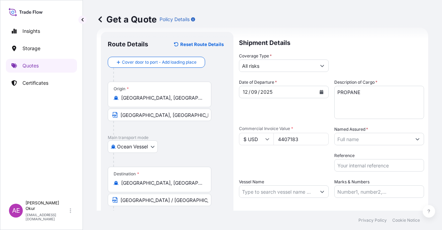
type input "4407183"
click at [381, 137] on input "Named Assured *" at bounding box center [373, 139] width 77 height 12
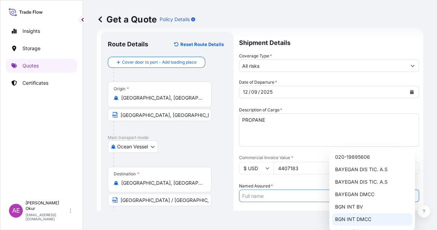
click at [360, 216] on span "BGN INT DMCC" at bounding box center [353, 218] width 36 height 7
type input "BGN INT DMCC"
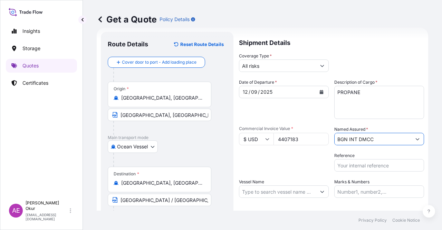
click at [281, 191] on input "Vessel Name" at bounding box center [277, 191] width 77 height 12
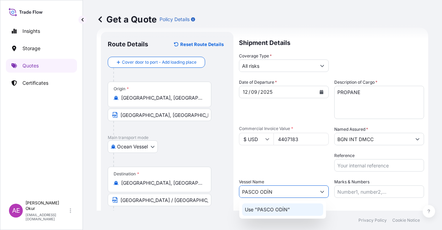
click at [280, 206] on p "Use "PASCO ODİN"" at bounding box center [267, 209] width 45 height 7
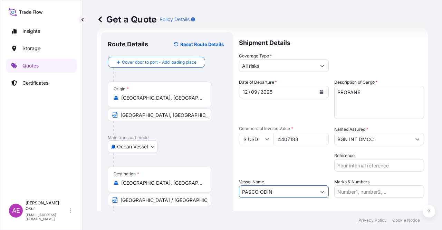
click at [268, 191] on input "PASCO ODİN" at bounding box center [277, 191] width 77 height 12
type input "PASCO ODIN"
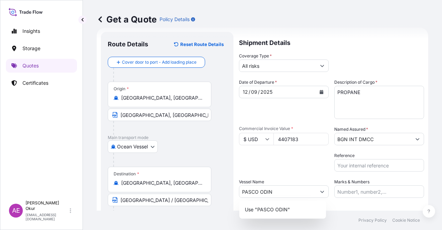
click at [356, 184] on label "Marks & Numbers" at bounding box center [351, 181] width 35 height 7
click at [356, 185] on input "Marks & Numbers" at bounding box center [379, 191] width 90 height 12
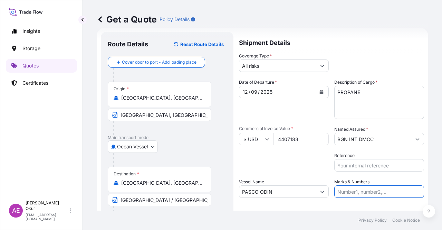
click at [365, 188] on input "Marks & Numbers" at bounding box center [379, 191] width 90 height 12
drag, startPoint x: 378, startPoint y: 191, endPoint x: 353, endPoint y: 193, distance: 25.0
click at [353, 193] on input "PO NO:25Y0221600 Quantity M/Tonn: 25.042,46 Premium: USD 1.705,97" at bounding box center [379, 191] width 90 height 12
paste input "1620"
drag, startPoint x: 402, startPoint y: 190, endPoint x: 417, endPoint y: 190, distance: 14.9
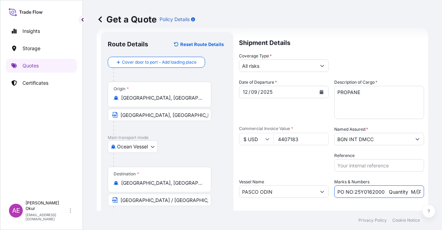
click at [417, 190] on input "PO NO:25Y0162000 Quantity M/Tonn: 25.042,46 Premium: USD 1.705,97" at bounding box center [379, 191] width 90 height 12
click at [370, 190] on input "PO NO:25Y0162000 Quantity M/Tonn: 25.042,46 Premium: USD 1.705,97" at bounding box center [379, 191] width 90 height 12
drag, startPoint x: 417, startPoint y: 188, endPoint x: 427, endPoint y: 188, distance: 10.0
click at [427, 188] on div "Get a Quote Policy Details Route Details Reset Route Details Cover door to port…" at bounding box center [262, 105] width 359 height 210
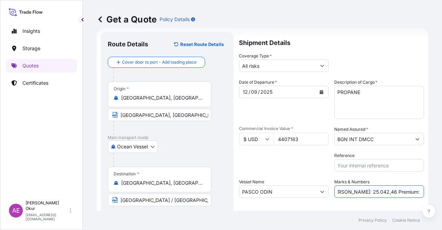
click at [373, 190] on input "PO NO:25Y0162000 Quantity M/Tonn: 25.042,46 Premium: USD 1.705,97" at bounding box center [379, 191] width 90 height 12
click at [338, 191] on input "PO NO:25Y0162000 Quantity M/Tonn: 25.042,46 Premium: USD 1.705,97" at bounding box center [379, 191] width 90 height 12
drag, startPoint x: 339, startPoint y: 191, endPoint x: 365, endPoint y: 190, distance: 25.9
click at [365, 190] on input "PO NO:25Y0162000 Quantity M/Tonn: 25.042,46 Premium: USD 1.705,97" at bounding box center [379, 191] width 90 height 12
paste input "8.094,00"
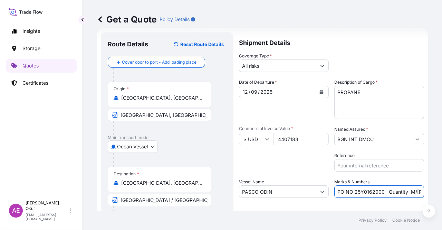
scroll to position [0, 85]
drag, startPoint x: 389, startPoint y: 192, endPoint x: 439, endPoint y: 192, distance: 50.8
click at [442, 194] on div "Get a Quote Policy Details Route Details Reset Route Details Cover door to port…" at bounding box center [262, 105] width 359 height 210
click at [406, 192] on input "PO NO:25Y0162000 Quantity M/Tonn:8.094,00 Premium: USD 1.705,97" at bounding box center [379, 191] width 90 height 12
drag, startPoint x: 396, startPoint y: 191, endPoint x: 442, endPoint y: 189, distance: 45.9
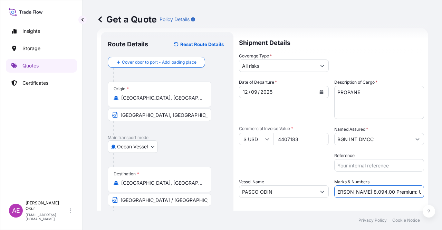
click at [442, 189] on div "Get a Quote Policy Details Route Details Reset Route Details Cover door to port…" at bounding box center [262, 105] width 359 height 210
paste input "484,79"
click at [400, 191] on input "PO NO:25Y0162000 Quantity M/Tonn:8.094,00 Premium: USD484,79" at bounding box center [379, 191] width 90 height 12
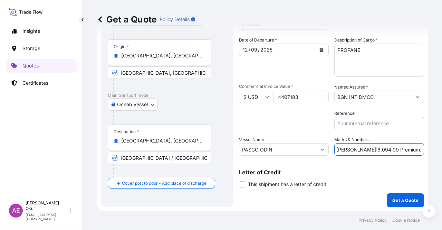
scroll to position [54, 0]
type input "PO NO:25Y0162000 Quantity M/Tonn:8.094,00 Premium: USD 484,79"
click at [392, 195] on button "Get a Quote" at bounding box center [405, 200] width 37 height 14
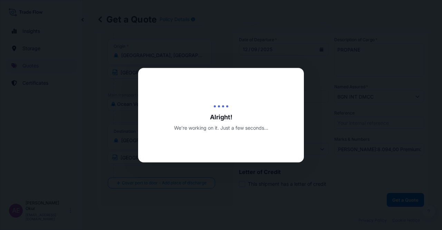
scroll to position [0, 0]
select select "Ocean Vessel"
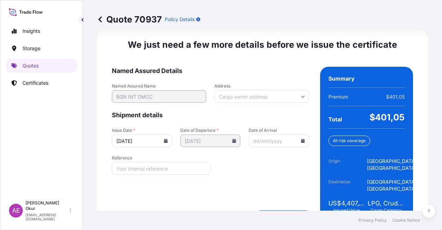
scroll to position [878, 0]
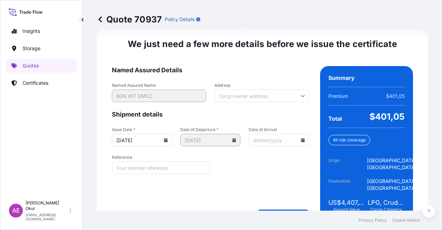
click at [276, 213] on footer "Privacy Policy Cookie Notice" at bounding box center [262, 219] width 359 height 19
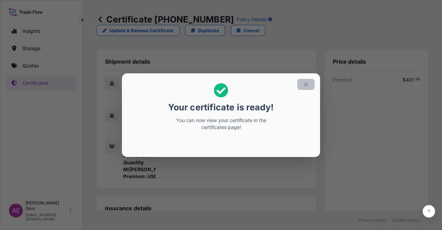
click at [304, 84] on icon "button" at bounding box center [306, 84] width 6 height 6
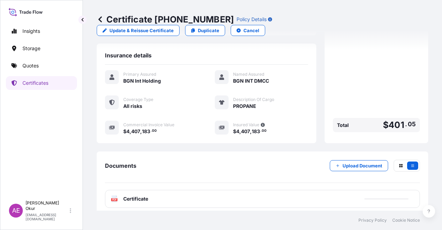
scroll to position [173, 0]
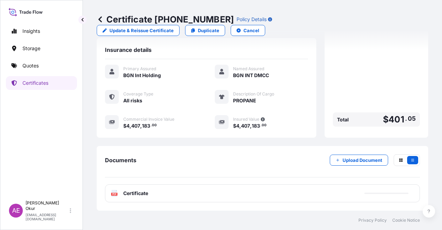
click at [138, 196] on span "Certificate" at bounding box center [135, 193] width 25 height 7
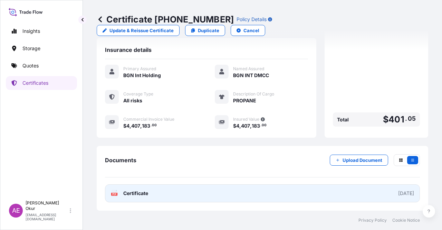
click at [142, 192] on span "Certificate" at bounding box center [135, 193] width 25 height 7
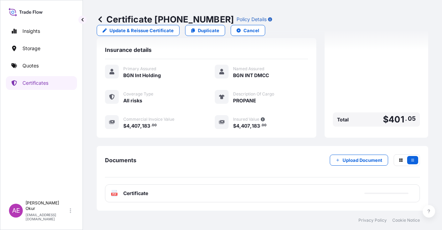
click at [61, 73] on div "Insights Storage Quotes Certificates" at bounding box center [41, 107] width 71 height 179
click at [59, 70] on link "Quotes" at bounding box center [41, 66] width 71 height 14
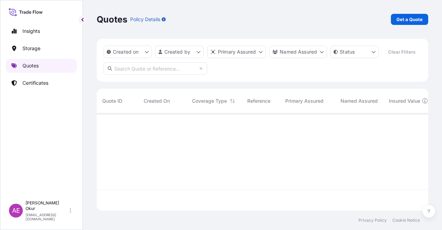
scroll to position [96, 326]
click at [395, 26] on div "Quotes Policy Details Get a Quote" at bounding box center [262, 19] width 331 height 39
click at [398, 22] on link "Get a Quote" at bounding box center [409, 19] width 37 height 11
select select "Ocean Vessel"
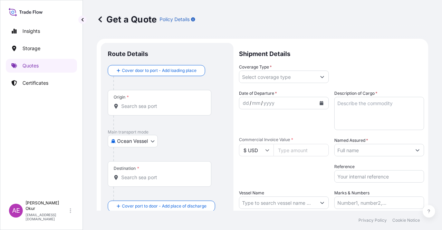
scroll to position [11, 0]
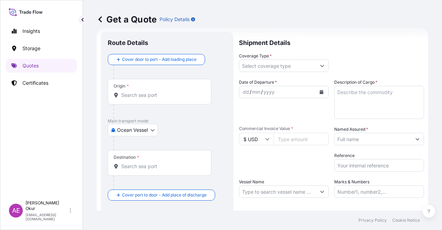
click at [143, 91] on input "Origin *" at bounding box center [161, 94] width 81 height 7
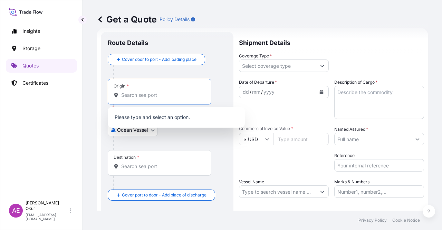
click at [135, 92] on div "Origin *" at bounding box center [160, 92] width 104 height 26
click at [145, 94] on input "Origin * Please select an origin" at bounding box center [161, 94] width 81 height 7
click at [147, 95] on input "Origin * Please select an origin" at bounding box center [161, 94] width 81 height 7
paste input "NEDERLAND, TX"
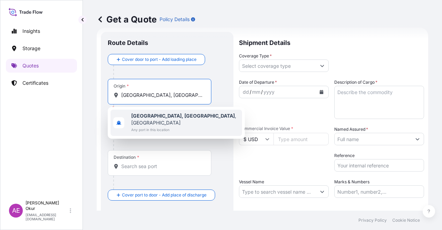
click at [166, 126] on span "Any port in this location" at bounding box center [185, 129] width 108 height 7
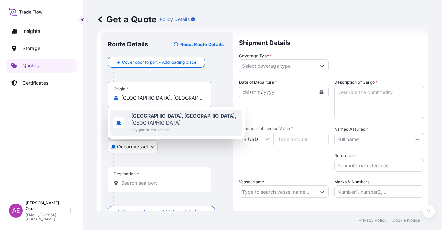
type input "Nederland, TX, USA"
click at [155, 116] on input "Text to appear on certificate" at bounding box center [160, 114] width 104 height 12
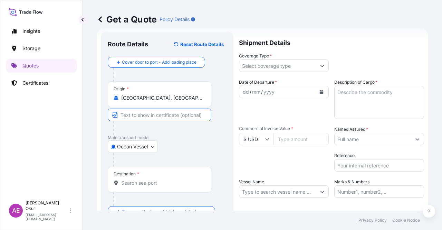
paste input "NEDERLAND, TX"
type input "NEDERLAND, TX / USA"
click at [158, 178] on div "Destination *" at bounding box center [160, 179] width 104 height 26
click at [158, 179] on input "Destination *" at bounding box center [161, 182] width 81 height 7
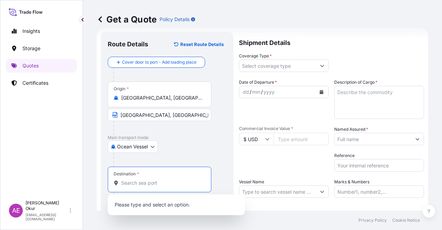
paste input "ALEXANDRIA"
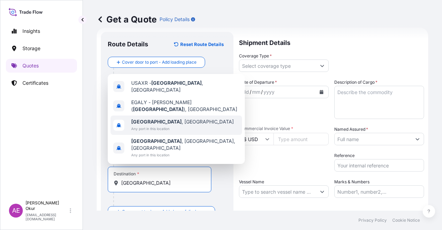
click at [169, 125] on span "Alexandria , Egypt" at bounding box center [182, 121] width 103 height 7
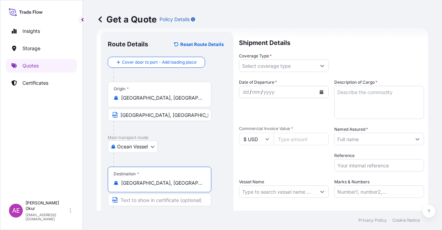
type input "Alexandria, Egypt"
click at [150, 198] on input "Text to appear on certificate" at bounding box center [160, 199] width 104 height 12
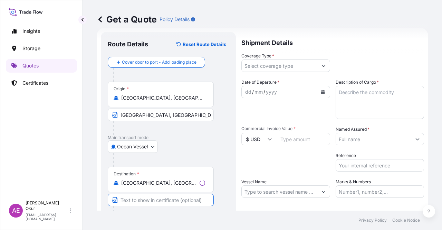
paste input "ALEXANDRIA"
type input "ALEXANDRIA / EGYPT"
click at [261, 67] on input "Coverage Type *" at bounding box center [277, 65] width 77 height 12
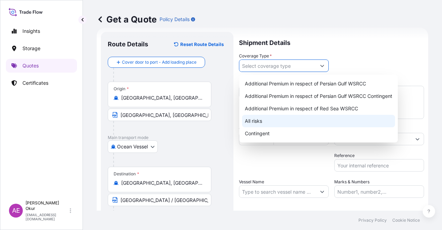
click at [265, 121] on div "All risks" at bounding box center [318, 121] width 153 height 12
type input "All risks"
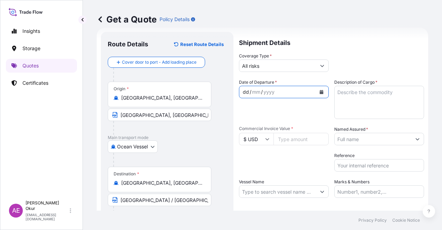
click at [242, 87] on div "dd / mm / yyyy" at bounding box center [277, 92] width 77 height 12
click at [243, 89] on div "dd" at bounding box center [246, 92] width 8 height 8
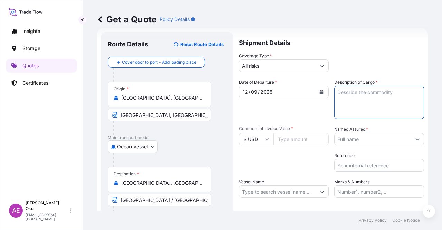
click at [372, 98] on textarea "Description of Cargo *" at bounding box center [379, 102] width 90 height 33
click at [372, 96] on textarea "Description of Cargo *" at bounding box center [379, 102] width 90 height 33
paste textarea "BUTANE"
type textarea "BUTANE"
click at [289, 138] on input "Commercial Invoice Value *" at bounding box center [300, 139] width 55 height 12
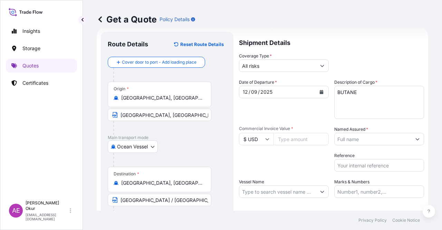
paste input "6932492.87"
type input "6932492.87"
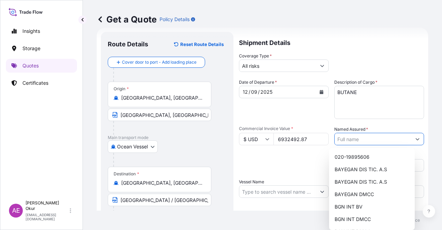
click at [365, 143] on input "Named Assured *" at bounding box center [373, 139] width 77 height 12
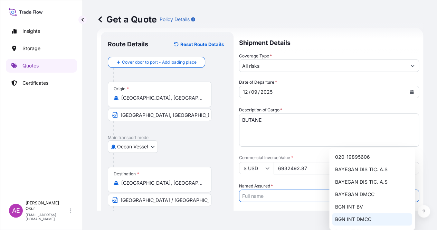
click at [358, 219] on span "BGN INT DMCC" at bounding box center [353, 218] width 36 height 7
type input "BGN INT DMCC"
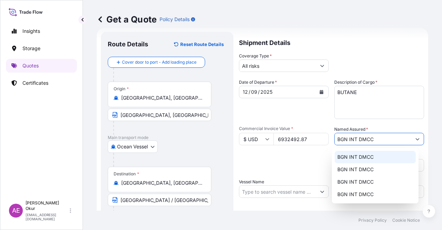
click at [266, 195] on input "Vessel Name" at bounding box center [277, 191] width 77 height 12
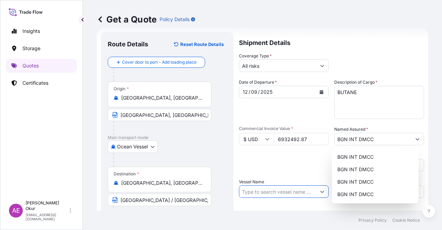
paste input "PASCO ODIN"
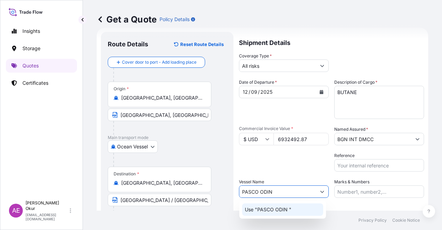
click at [291, 210] on div "Use "PASCO ODIN "" at bounding box center [282, 209] width 81 height 12
type input "PASCO ODIN"
click at [364, 193] on input "Marks & Numbers" at bounding box center [379, 191] width 90 height 12
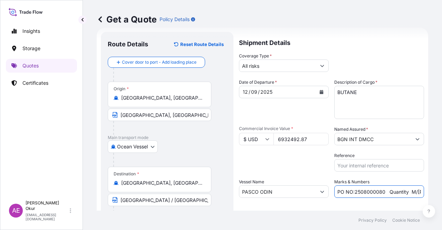
drag, startPoint x: 352, startPoint y: 192, endPoint x: 380, endPoint y: 192, distance: 28.0
click at [380, 192] on input "PO NO:2508000080 Quantity M/Tonn: 22,000 Premium: EUR 3,41" at bounding box center [379, 191] width 90 height 12
paste input "Y0162100"
drag, startPoint x: 399, startPoint y: 188, endPoint x: 432, endPoint y: 190, distance: 32.5
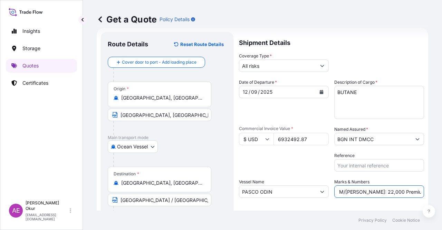
click at [432, 190] on div "Get a Quote Policy Details Route Details Reset Route Details Cover door to port…" at bounding box center [262, 105] width 359 height 210
click at [381, 192] on input "PO NO:25Y0162100 Quantity M/Tonn: 22,000 Premium: EUR 3,41" at bounding box center [379, 191] width 90 height 12
click at [356, 189] on input "PO NO:25Y0162100 Quantity M/Tonn: 22,000 Premium: EUR 3,41" at bounding box center [379, 191] width 90 height 12
drag, startPoint x: 354, startPoint y: 191, endPoint x: 371, endPoint y: 191, distance: 16.6
click at [371, 191] on input "PO NO:25Y0162100 Quantity M/Tonn: 22,000 Premium: EUR 3,41" at bounding box center [379, 191] width 90 height 12
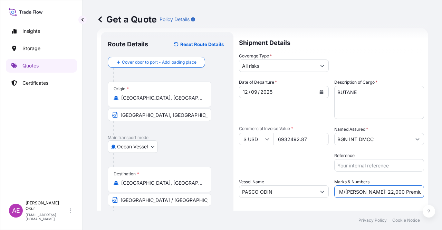
paste input "12.731,85"
drag, startPoint x: 405, startPoint y: 190, endPoint x: 411, endPoint y: 190, distance: 6.9
click at [411, 190] on input "PO NO:25Y0162100 Quantity M/Tonn: 12.731,85 Premium: EUR 3,41" at bounding box center [379, 191] width 90 height 12
click at [393, 190] on input "PO NO:25Y0162100 Quantity M/Tonn: 12.731,85 Premium: EUR 3,41" at bounding box center [379, 191] width 90 height 12
drag, startPoint x: 397, startPoint y: 190, endPoint x: 442, endPoint y: 195, distance: 44.8
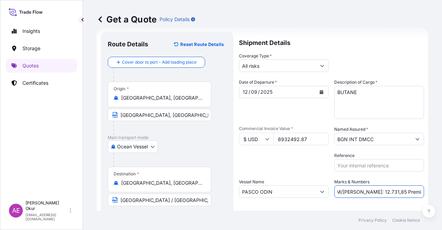
click at [442, 195] on div "Get a Quote Policy Details Route Details Reset Route Details Cover door to port…" at bounding box center [262, 105] width 359 height 210
drag, startPoint x: 413, startPoint y: 189, endPoint x: 442, endPoint y: 188, distance: 28.3
click at [442, 188] on div "Get a Quote Policy Details Route Details Reset Route Details Cover door to port…" at bounding box center [262, 105] width 359 height 210
click at [392, 194] on input "PO NO:25Y0162100 Quantity M/Tonn: 12.731,85 Premium: USD" at bounding box center [379, 191] width 90 height 12
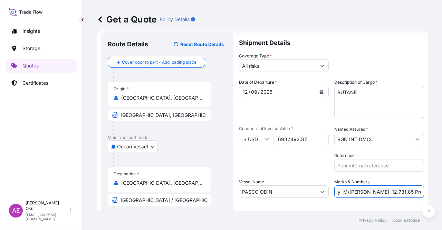
click at [414, 188] on input "PO NO:25Y0162100 Quantity M/Tonn: 12.731,85 Premium: USD" at bounding box center [379, 191] width 90 height 12
paste input "762,57"
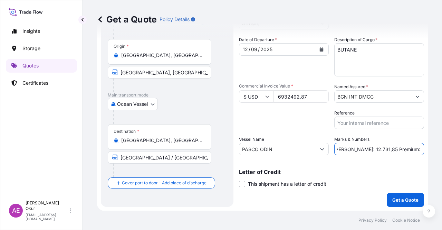
type input "PO NO:25Y0162100 Quantity M/Tonn: 12.731,85 Premium: USD 762,57"
click at [393, 204] on button "Get a Quote" at bounding box center [405, 200] width 37 height 14
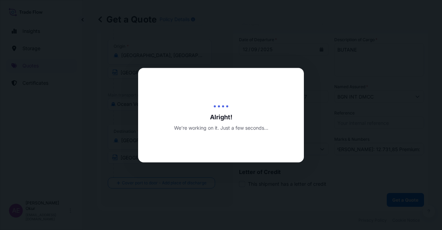
scroll to position [0, 0]
select select "Ocean Vessel"
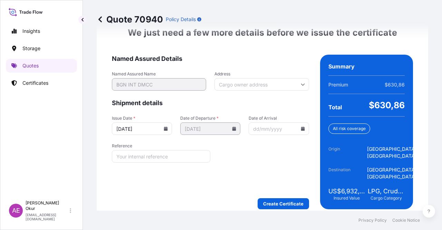
scroll to position [896, 0]
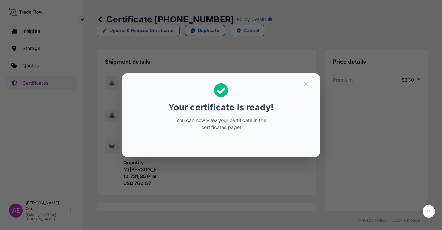
click at [303, 67] on div "Your certificate is ready! You can now view your certificate in the certificate…" at bounding box center [221, 115] width 442 height 230
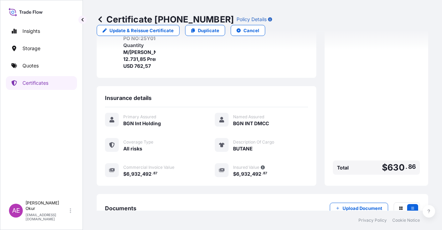
scroll to position [180, 0]
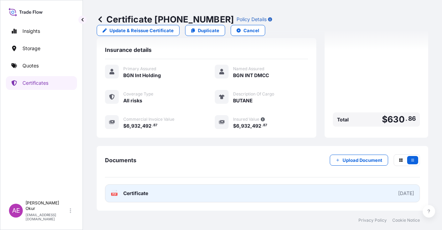
click at [133, 192] on span "Certificate" at bounding box center [135, 193] width 25 height 7
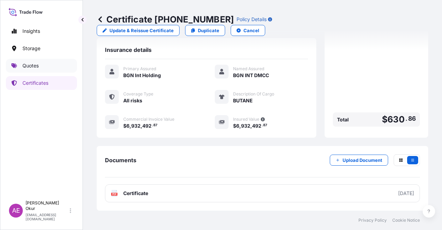
click at [49, 67] on link "Quotes" at bounding box center [41, 66] width 71 height 14
